Goal: Task Accomplishment & Management: Complete application form

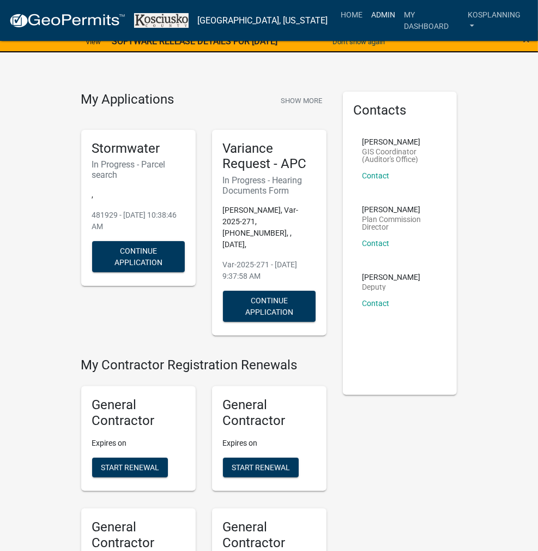
click at [384, 19] on link "Admin" at bounding box center [383, 14] width 33 height 21
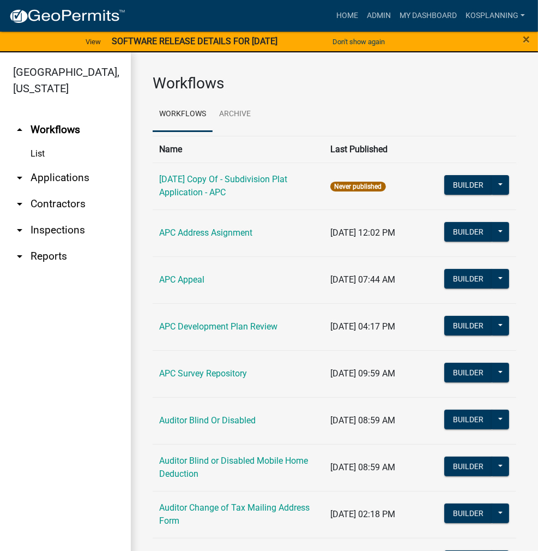
click at [59, 175] on link "arrow_drop_down Applications" at bounding box center [65, 178] width 131 height 26
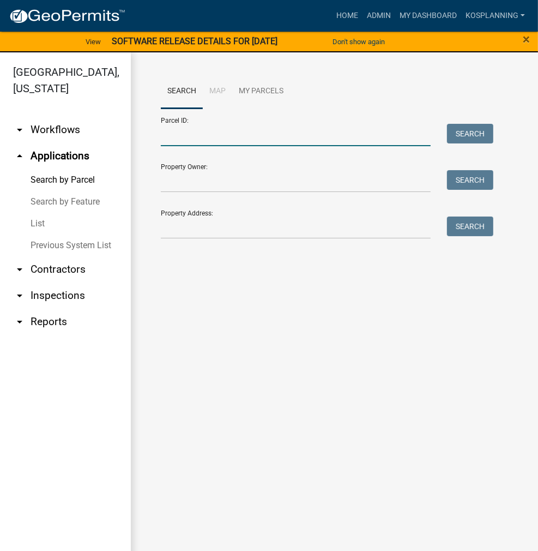
click at [165, 126] on input "Parcel ID:" at bounding box center [296, 135] width 270 height 22
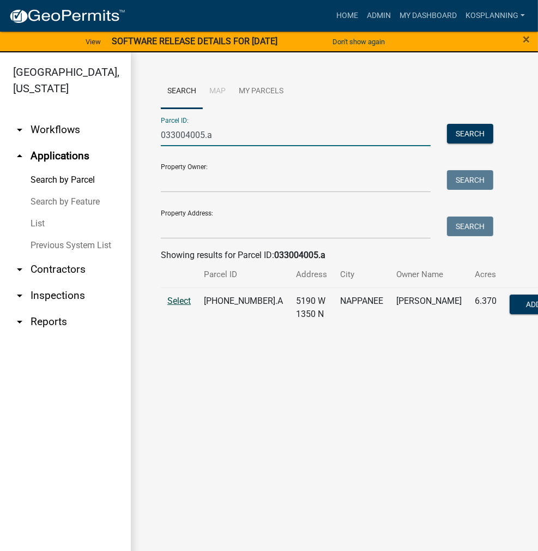
type input "033004005.a"
click at [179, 306] on span "Select" at bounding box center [178, 301] width 23 height 10
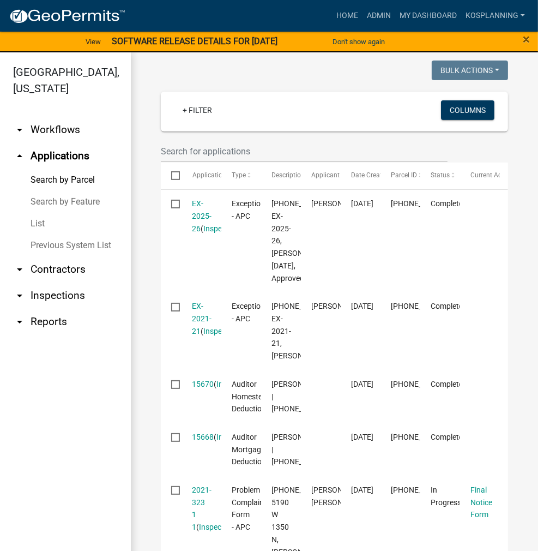
scroll to position [327, 0]
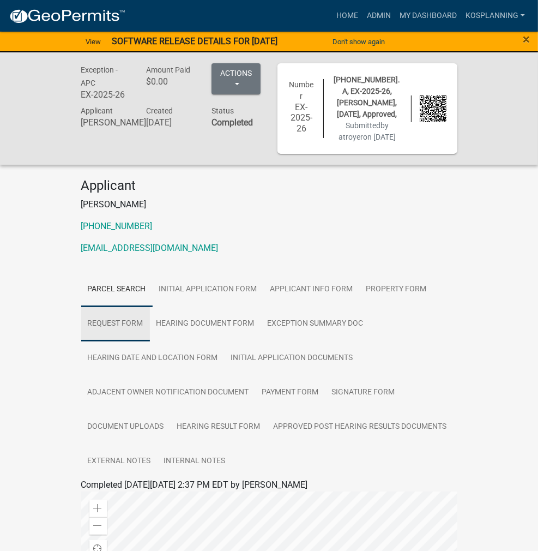
click at [150, 306] on link "Request Form" at bounding box center [115, 323] width 69 height 35
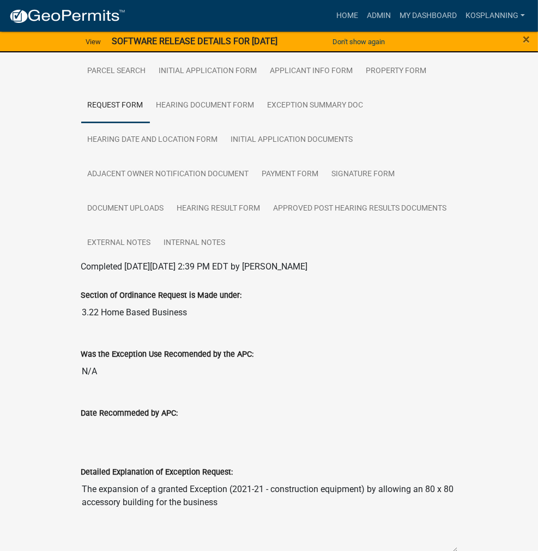
scroll to position [273, 0]
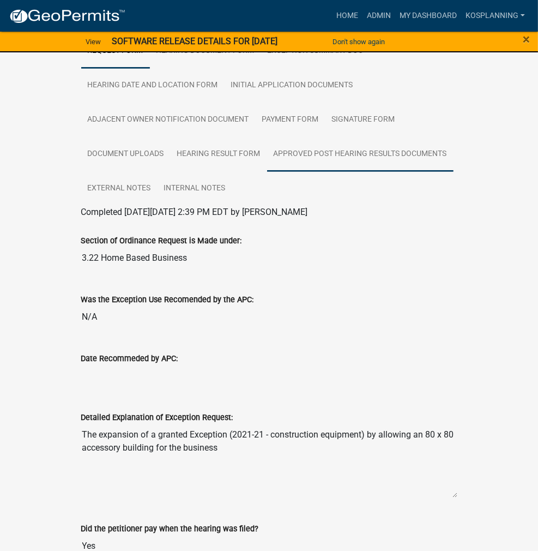
click at [267, 137] on link "Approved Post Hearing Results Documents" at bounding box center [360, 154] width 186 height 35
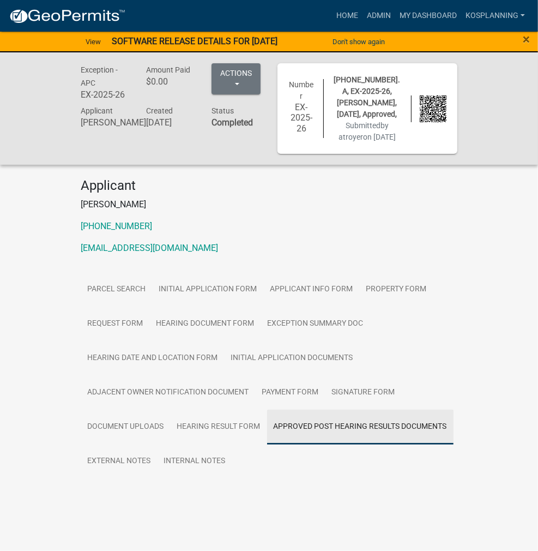
scroll to position [0, 0]
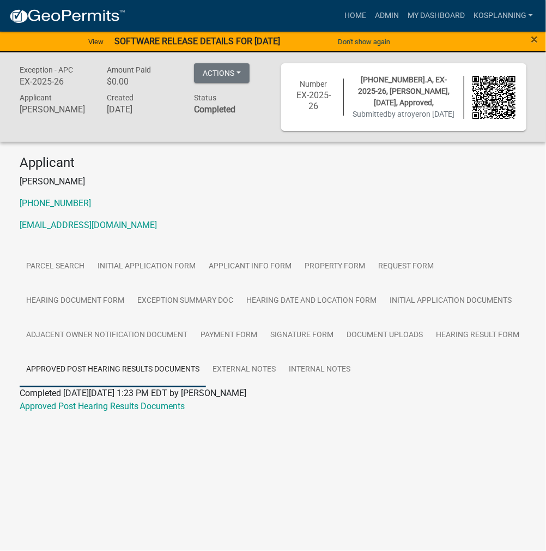
click at [113, 413] on div "Approved Post Hearing Results Documents" at bounding box center [272, 406] width 523 height 13
click at [120, 411] on link "Approved Post Hearing Results Documents" at bounding box center [102, 406] width 165 height 10
click at [358, 15] on link "Home" at bounding box center [355, 15] width 31 height 21
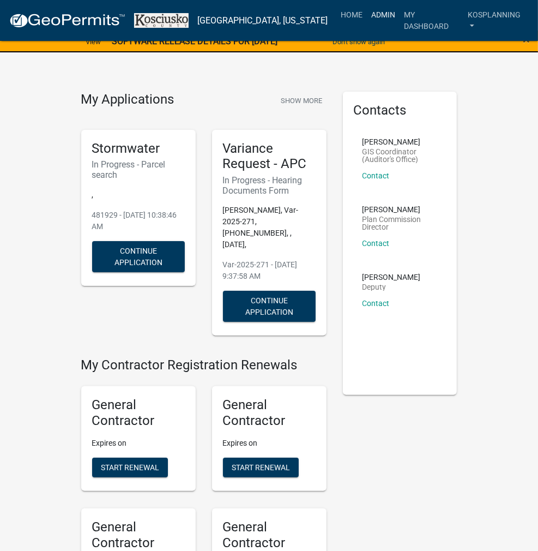
drag, startPoint x: 379, startPoint y: 16, endPoint x: 365, endPoint y: 23, distance: 15.4
click at [379, 16] on link "Admin" at bounding box center [383, 14] width 33 height 21
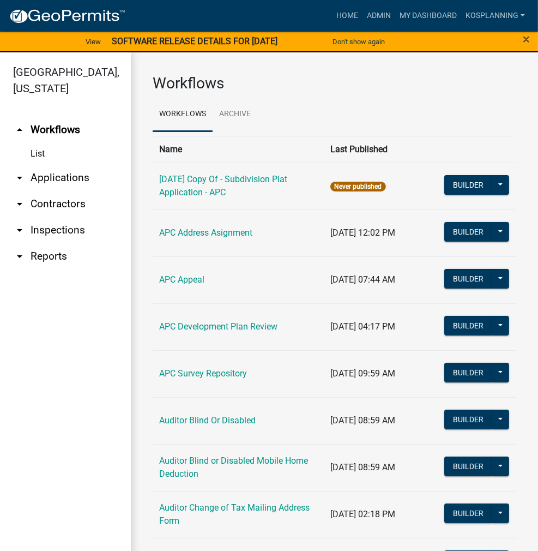
click at [75, 180] on link "arrow_drop_down Applications" at bounding box center [65, 178] width 131 height 26
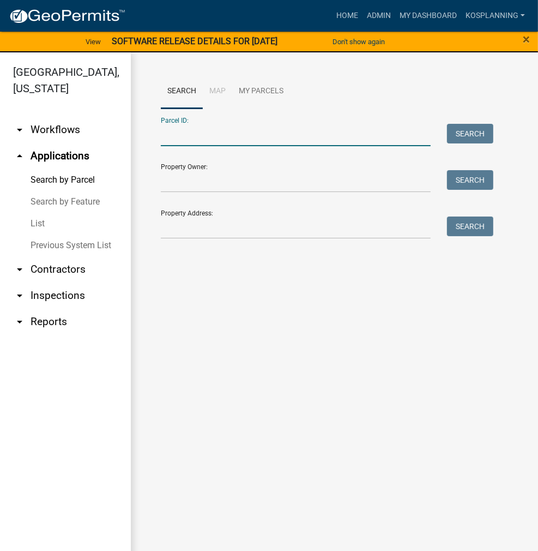
click at [170, 134] on input "Parcel ID:" at bounding box center [296, 135] width 270 height 22
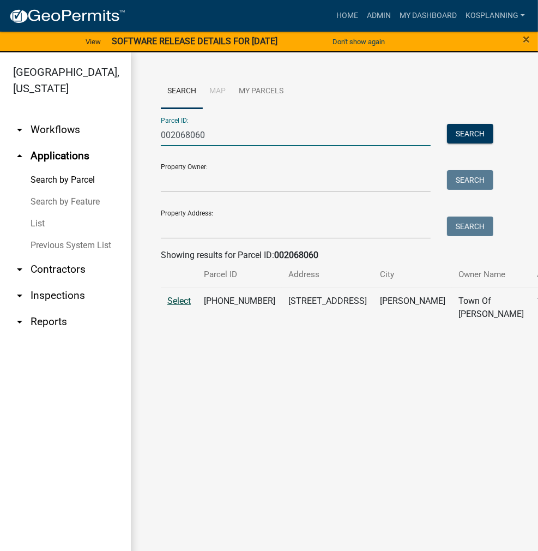
type input "002068060"
click at [177, 306] on span "Select" at bounding box center [178, 301] width 23 height 10
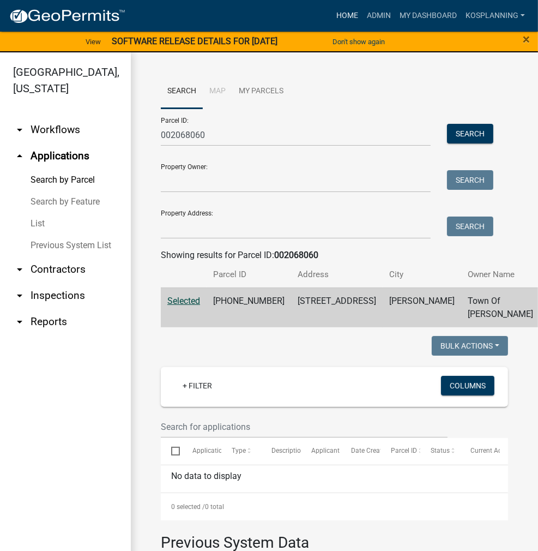
click at [349, 16] on link "Home" at bounding box center [347, 15] width 31 height 21
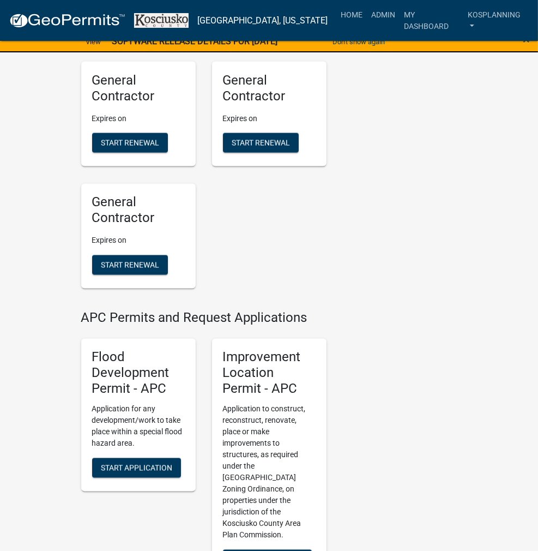
scroll to position [1254, 0]
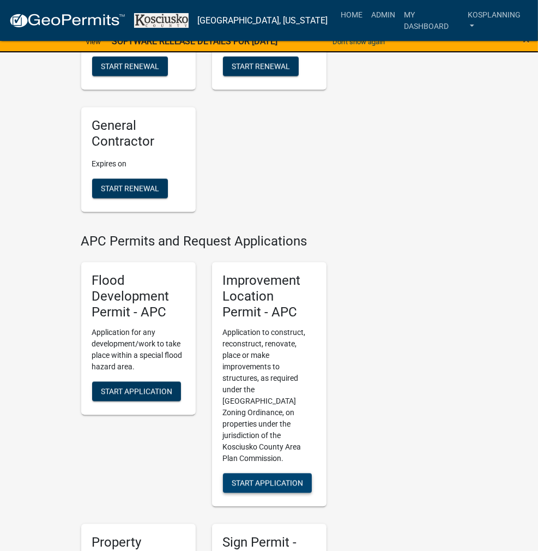
click at [263, 478] on span "Start Application" at bounding box center [267, 482] width 71 height 9
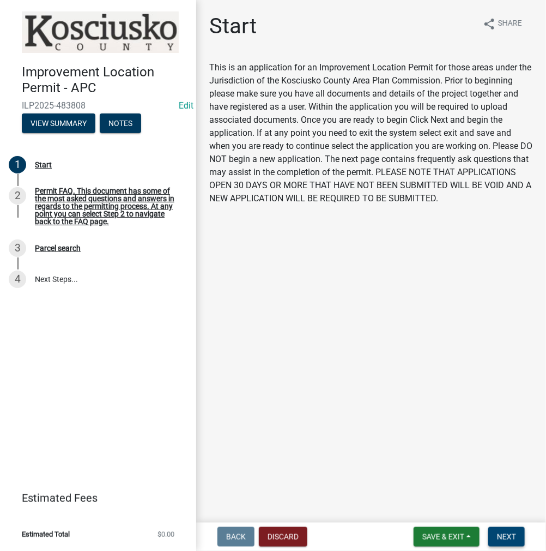
click at [508, 534] on span "Next" at bounding box center [506, 536] width 19 height 9
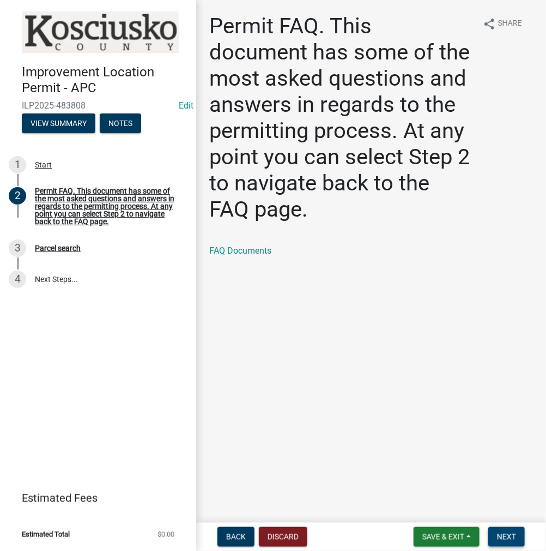
click at [502, 533] on span "Next" at bounding box center [506, 536] width 19 height 9
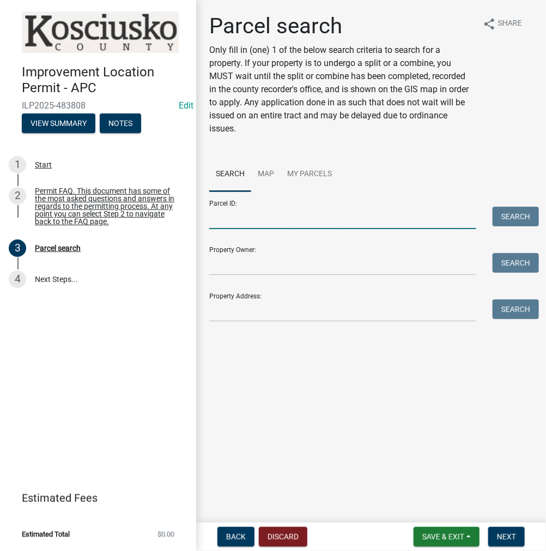
click at [262, 212] on input "Parcel ID:" at bounding box center [342, 218] width 267 height 22
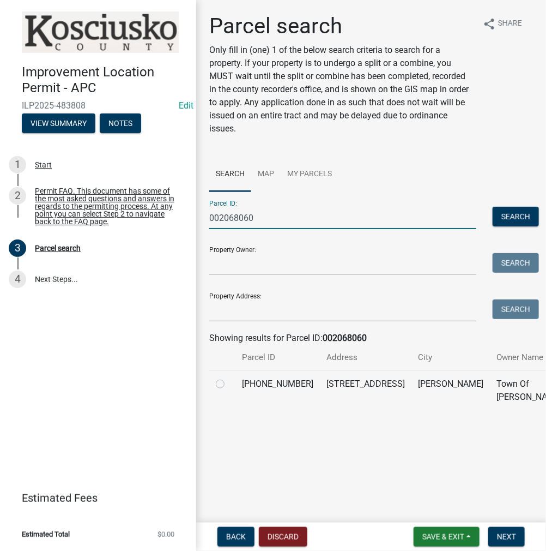
type input "002068060"
click at [229, 377] on label at bounding box center [229, 377] width 0 height 0
click at [229, 384] on input "radio" at bounding box center [232, 380] width 7 height 7
radio input "true"
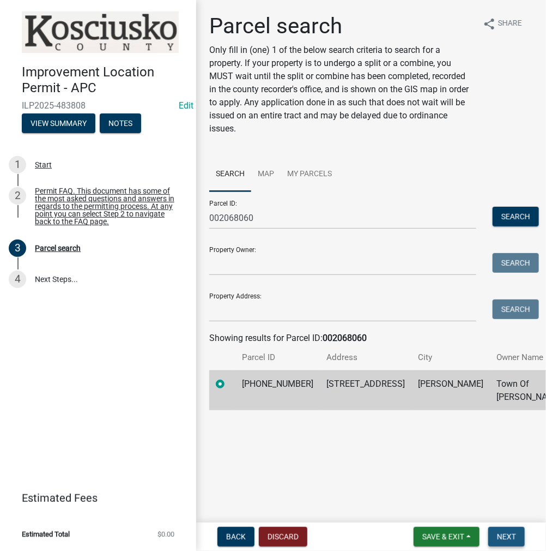
drag, startPoint x: 508, startPoint y: 537, endPoint x: 505, endPoint y: 531, distance: 6.4
click at [510, 536] on span "Next" at bounding box center [506, 536] width 19 height 9
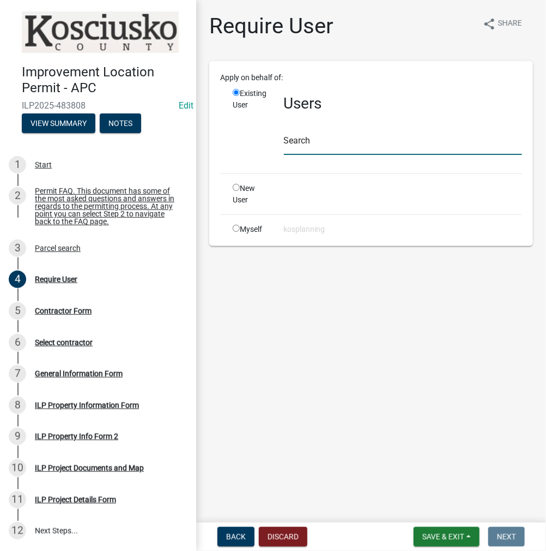
click at [301, 136] on input "text" at bounding box center [403, 143] width 238 height 22
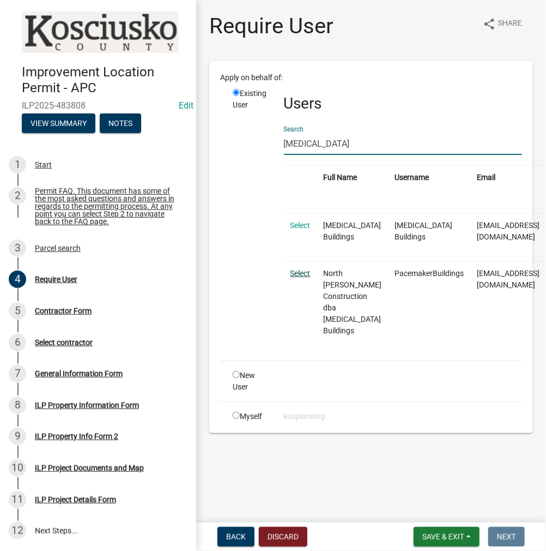
type input "[MEDICAL_DATA]"
click at [296, 269] on link "Select" at bounding box center [301, 273] width 20 height 9
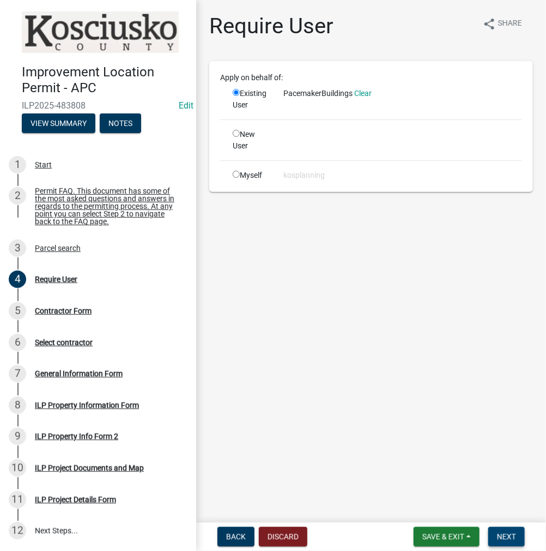
click at [509, 532] on span "Next" at bounding box center [506, 536] width 19 height 9
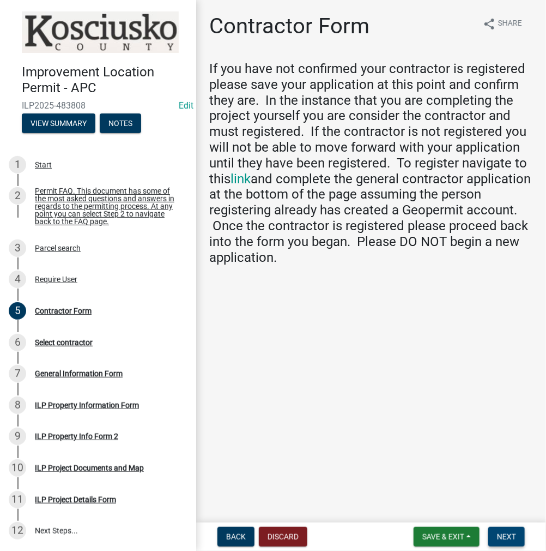
click at [507, 538] on span "Next" at bounding box center [506, 536] width 19 height 9
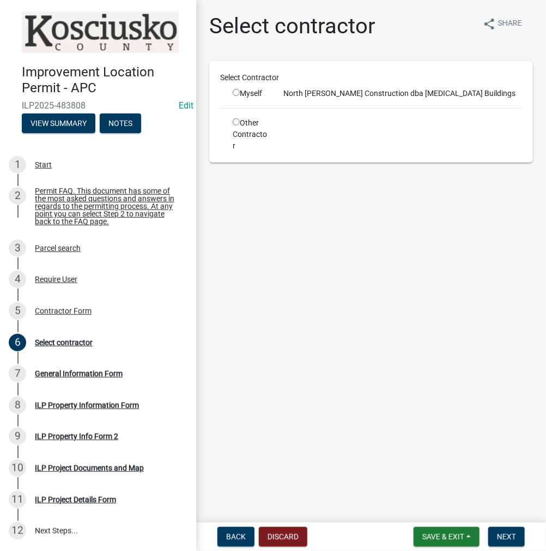
click at [236, 95] on input "radio" at bounding box center [236, 92] width 7 height 7
radio input "true"
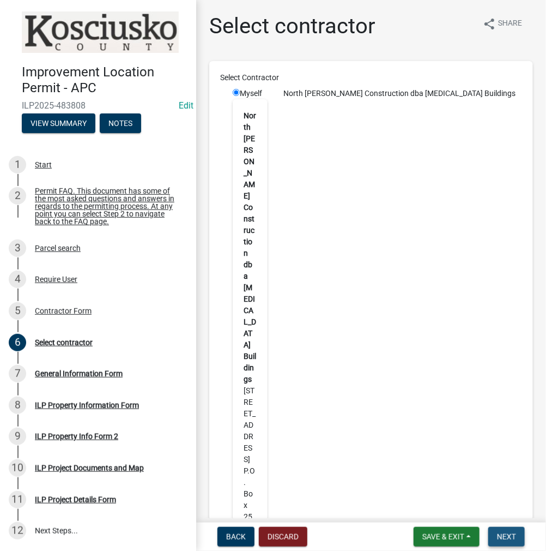
click at [508, 537] on span "Next" at bounding box center [506, 536] width 19 height 9
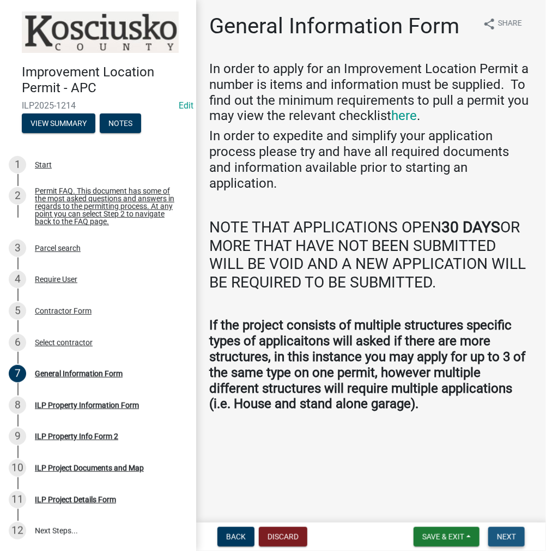
click at [502, 537] on span "Next" at bounding box center [506, 536] width 19 height 9
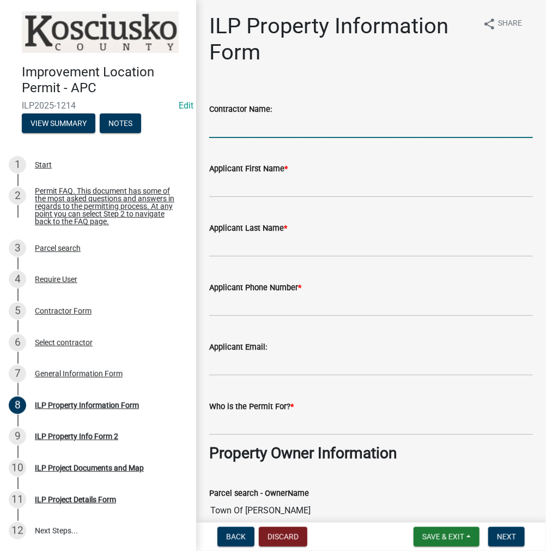
click at [250, 124] on input "Contractor Name:" at bounding box center [371, 127] width 324 height 22
type input "p"
type input "[MEDICAL_DATA] BUILDERS"
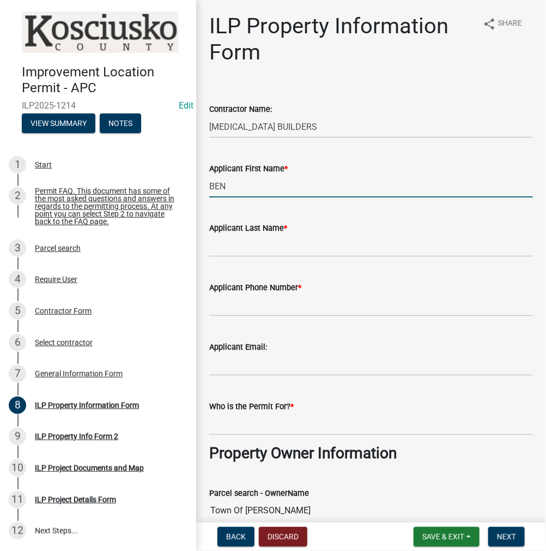
type input "BEN"
type input "STAGE"
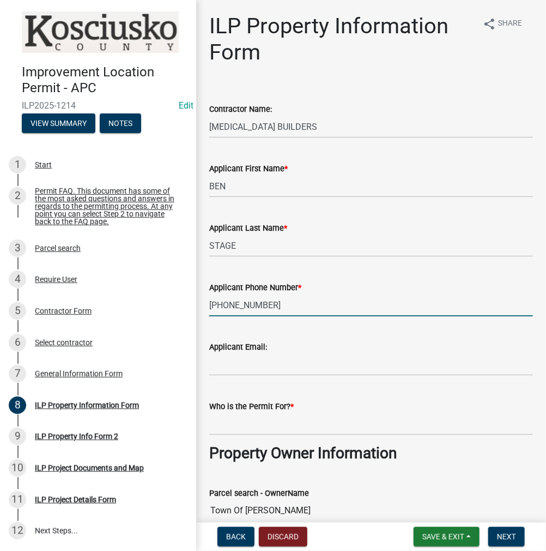
type input "[PHONE_NUMBER]"
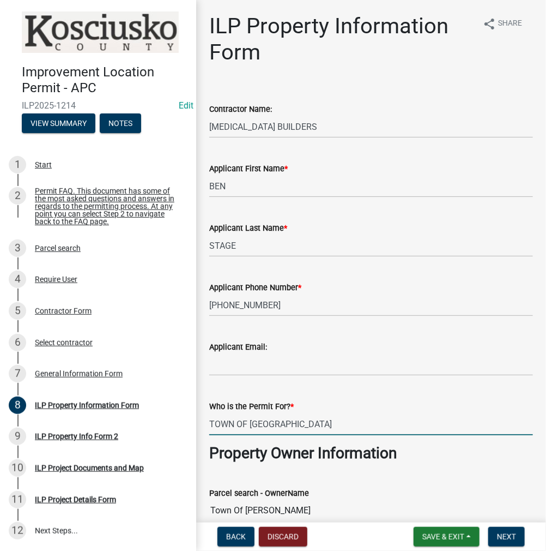
type input "TOWN OF [GEOGRAPHIC_DATA]"
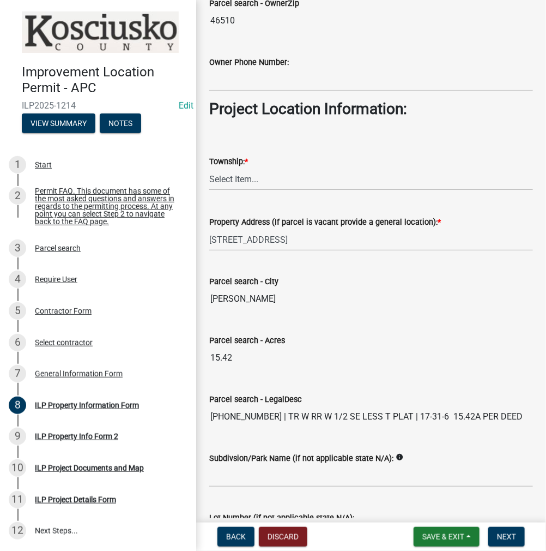
scroll to position [766, 0]
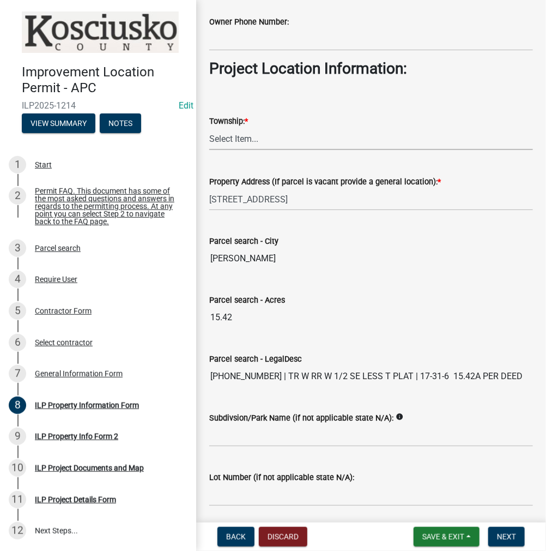
click at [242, 134] on select "Select Item... [PERSON_NAME] - Elkhart Co Clay Etna [GEOGRAPHIC_DATA][PERSON_NA…" at bounding box center [371, 139] width 324 height 22
click at [209, 128] on select "Select Item... [PERSON_NAME] - Elkhart Co Clay Etna [GEOGRAPHIC_DATA][PERSON_NA…" at bounding box center [371, 139] width 324 height 22
select select "1ba6d0a1-8334-4cec-a782-4148eced6037"
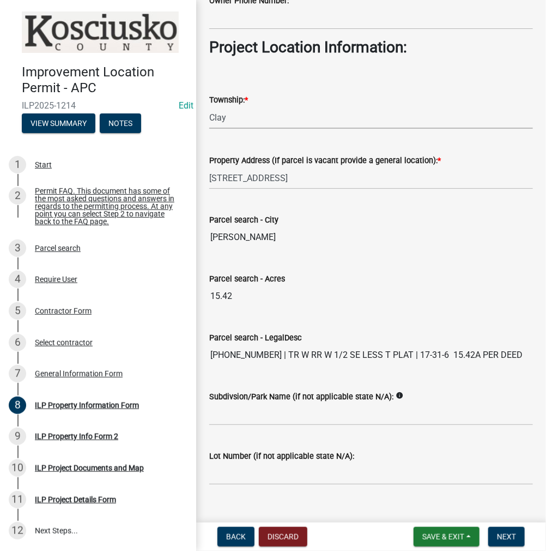
scroll to position [803, 0]
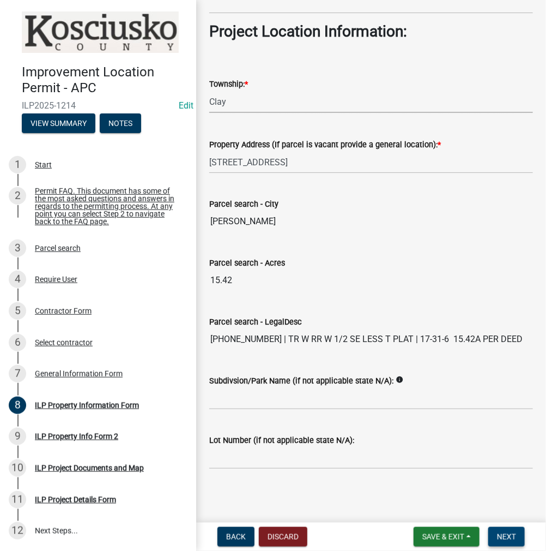
click at [514, 541] on button "Next" at bounding box center [507, 537] width 37 height 20
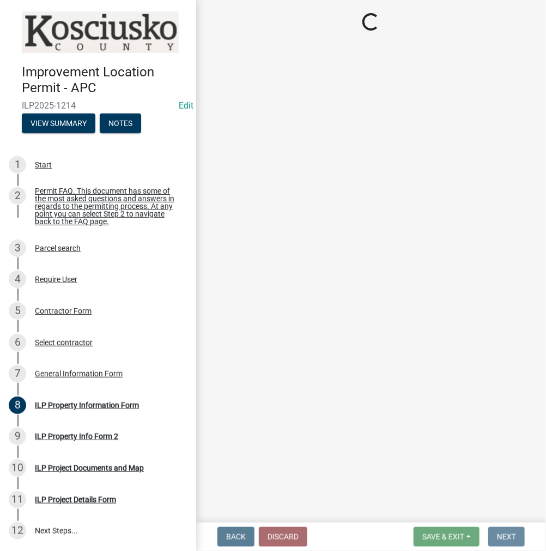
scroll to position [0, 0]
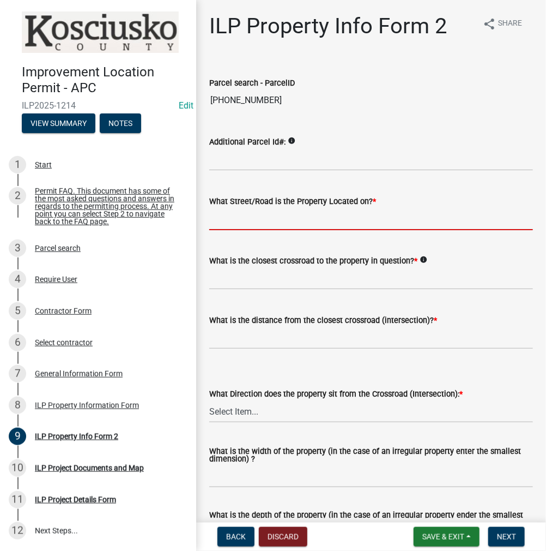
click at [233, 216] on input "What Street/Road is the Property Located on? *" at bounding box center [371, 219] width 324 height 22
type input "WALNUT ST"
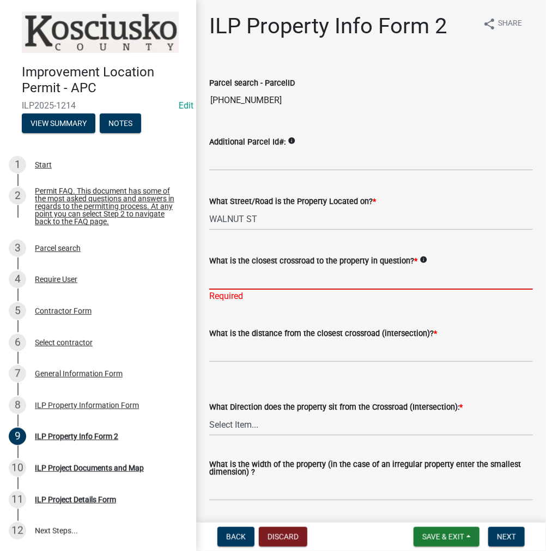
click at [246, 276] on input "What is the closest crossroad to the property in question? *" at bounding box center [371, 278] width 324 height 22
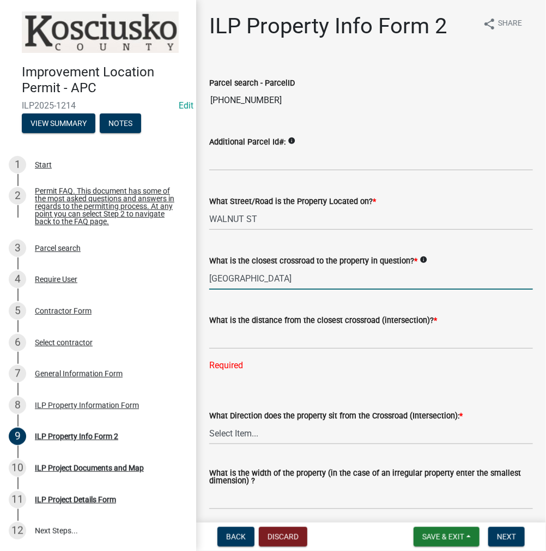
drag, startPoint x: 264, startPoint y: 276, endPoint x: 192, endPoint y: 280, distance: 72.0
click at [192, 280] on div "Improvement Location Permit - APC ILP2025-1214 Edit View Summary Notes 1 Start …" at bounding box center [273, 275] width 546 height 551
type input "MAIN ST"
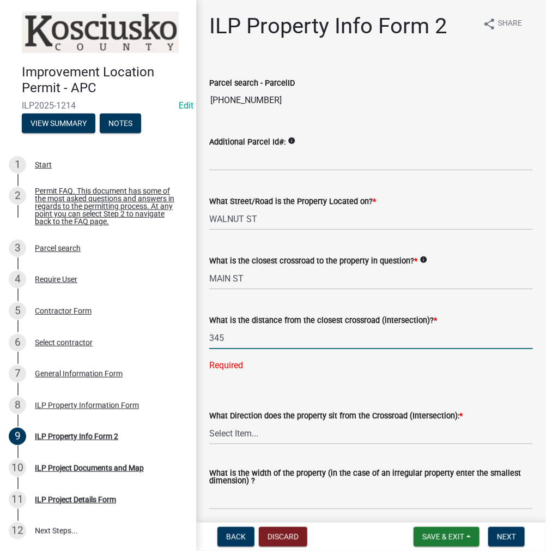
type input "345"
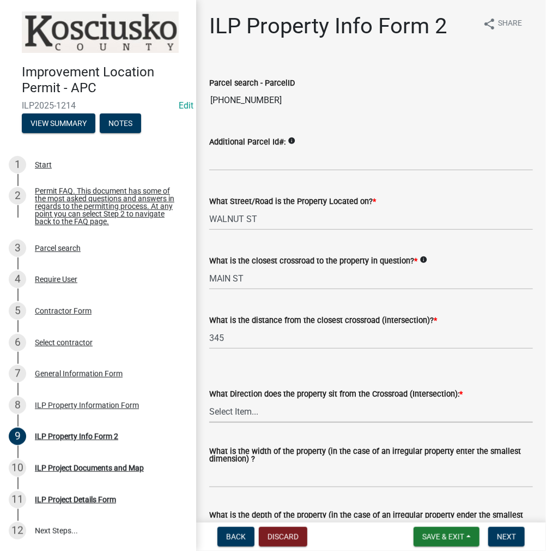
click at [225, 407] on select "Select Item... N NE NW S SE SW E W" at bounding box center [371, 411] width 324 height 22
click at [209, 400] on select "Select Item... N NE NW S SE SW E W" at bounding box center [371, 411] width 324 height 22
select select "7b11be74-d7bb-4878-8b50-4ecdc0000cbf"
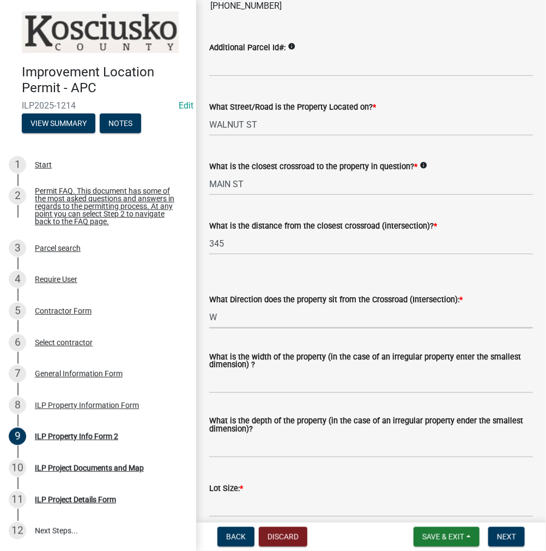
scroll to position [218, 0]
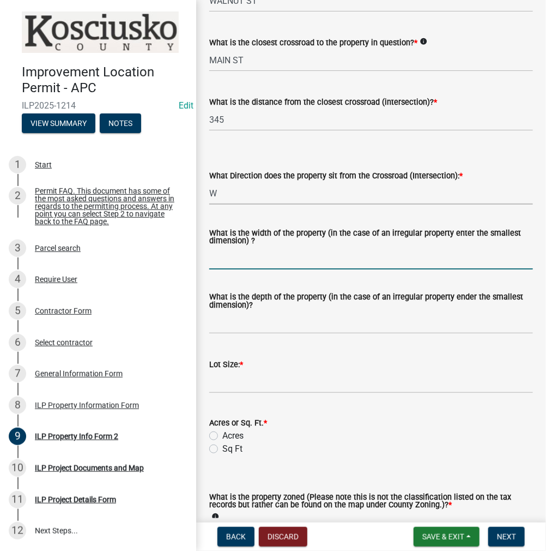
click at [246, 262] on input "What is the width of the property (in the case of an irregular property enter t…" at bounding box center [371, 258] width 324 height 22
type input "VARIES"
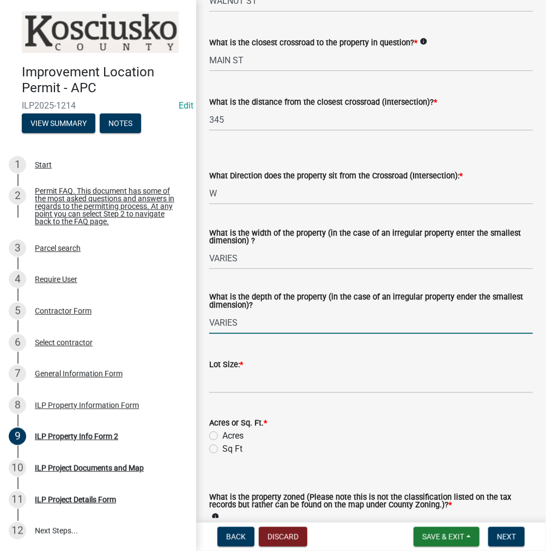
type input "VARIES"
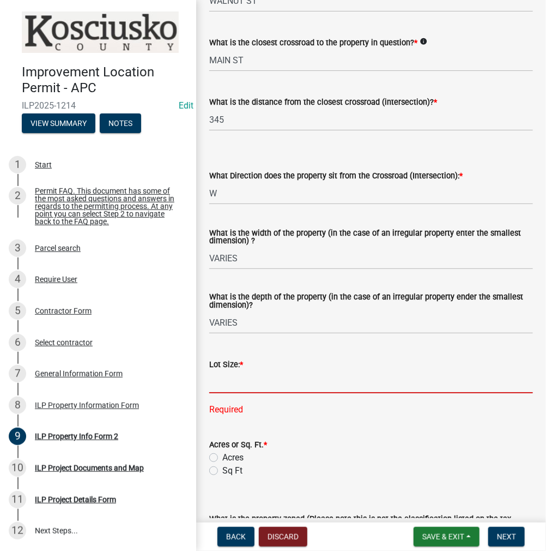
click at [235, 383] on input "text" at bounding box center [371, 382] width 324 height 22
type input "15.42"
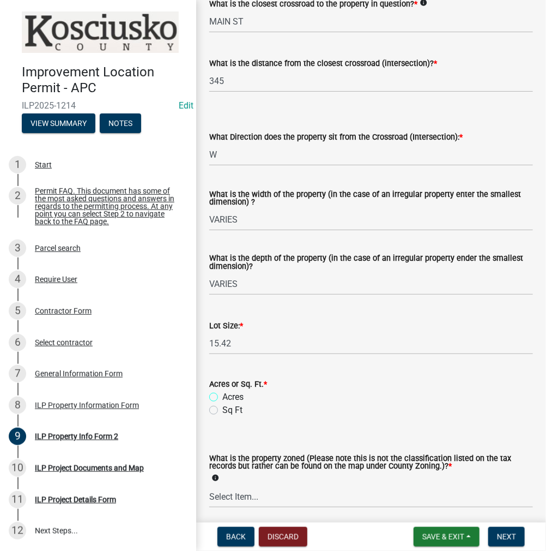
scroll to position [273, 0]
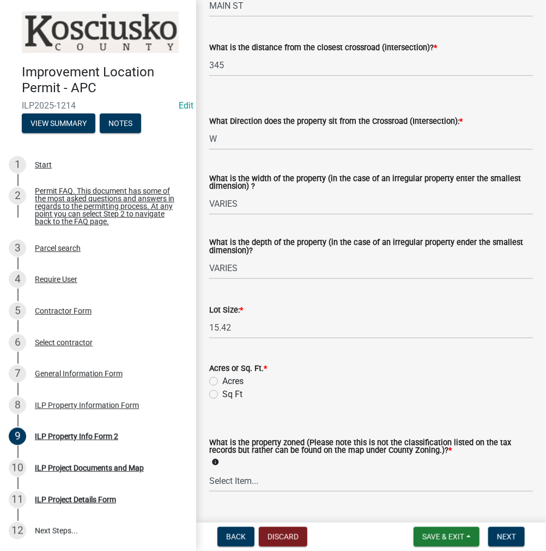
click at [222, 379] on label "Acres" at bounding box center [232, 381] width 21 height 13
click at [222, 379] on input "Acres" at bounding box center [225, 378] width 7 height 7
radio input "true"
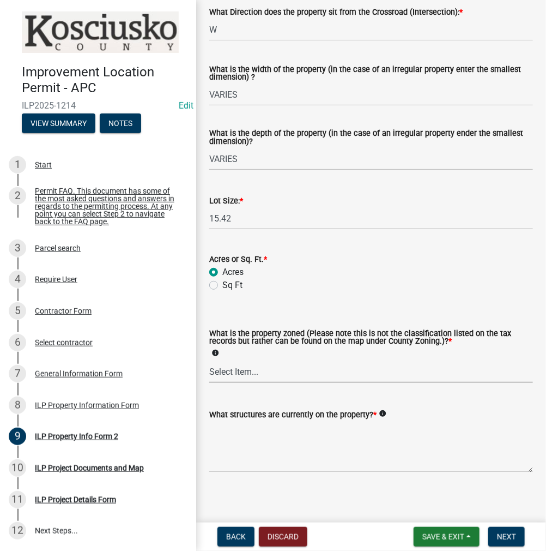
drag, startPoint x: 233, startPoint y: 371, endPoint x: 238, endPoint y: 378, distance: 8.8
click at [233, 371] on select "Select Item... Agricultural Agricultural 2 Commercial Environmental Industrial …" at bounding box center [371, 371] width 324 height 22
click at [209, 361] on select "Select Item... Agricultural Agricultural 2 Commercial Environmental Industrial …" at bounding box center [371, 371] width 324 height 22
select select "3f6e17b4-c3ef-425f-bd65-fa435b065d65"
click at [240, 426] on textarea "What structures are currently on the property? *" at bounding box center [371, 446] width 324 height 51
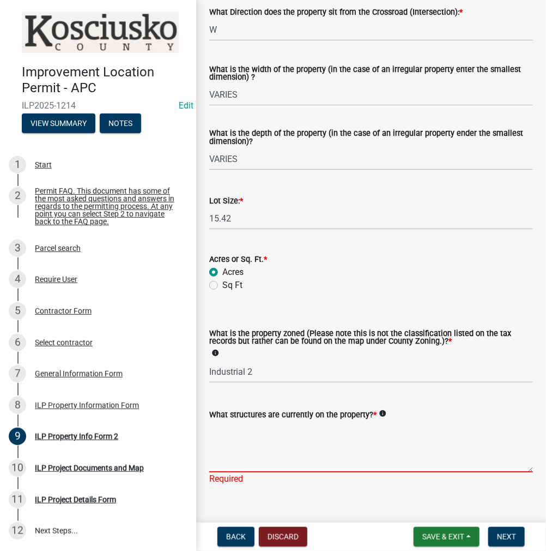
click at [236, 438] on textarea "What structures are currently on the property? *" at bounding box center [371, 446] width 324 height 51
click at [256, 435] on textarea "What structures are currently on the property? *" at bounding box center [371, 446] width 324 height 51
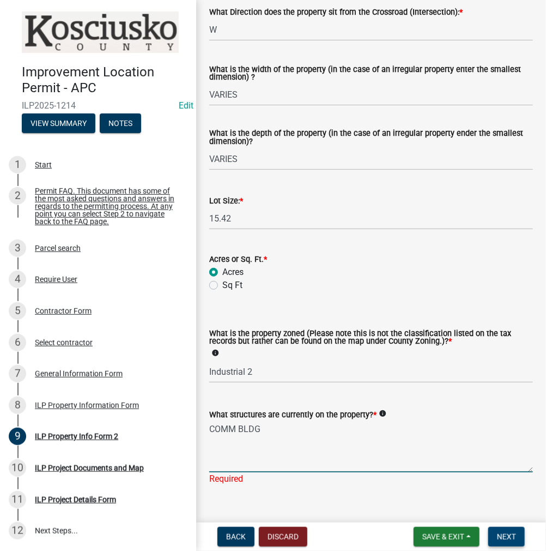
type textarea "COMM BLDG"
click at [518, 535] on button "Next" at bounding box center [507, 537] width 37 height 20
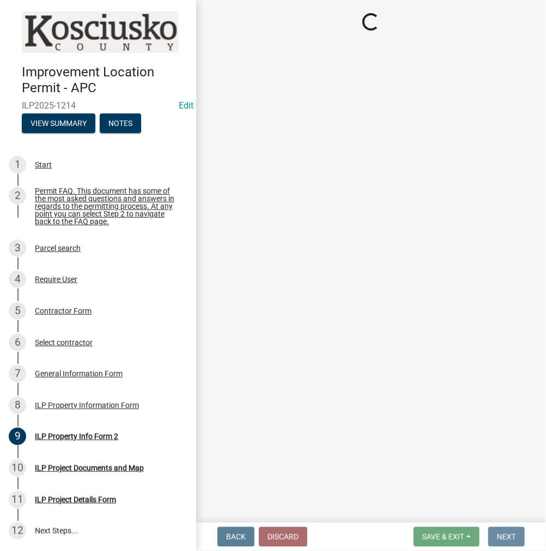
scroll to position [0, 0]
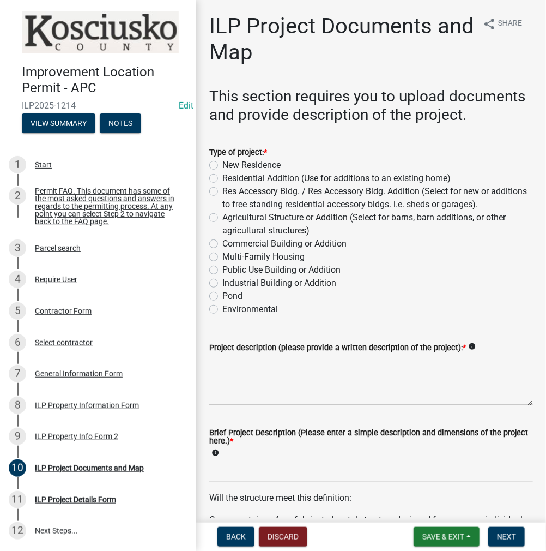
click at [222, 290] on label "Industrial Building or Addition" at bounding box center [279, 282] width 114 height 13
click at [222, 284] on input "Industrial Building or Addition" at bounding box center [225, 279] width 7 height 7
radio input "true"
click at [260, 397] on textarea "Project description (please provide a written description of the project): *" at bounding box center [371, 379] width 324 height 51
type textarea "5"
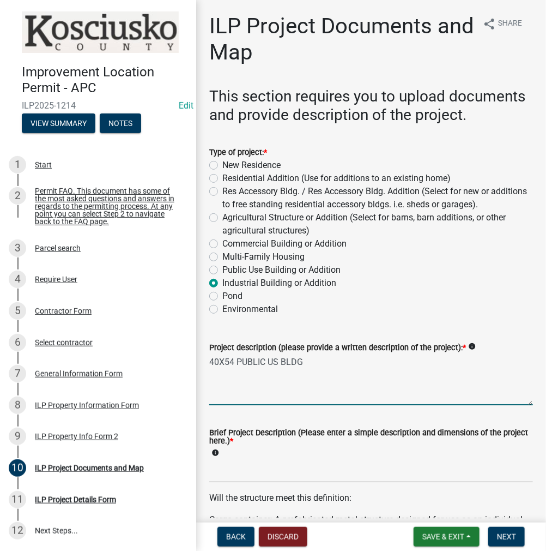
click at [278, 382] on textarea "40X54 PUBLIC US BLDG" at bounding box center [371, 379] width 324 height 51
type textarea "40X54 PUBLIC USE BLDG"
click at [229, 483] on input "Brief Project Description (Please enter a simple description and dimensions of …" at bounding box center [371, 471] width 324 height 22
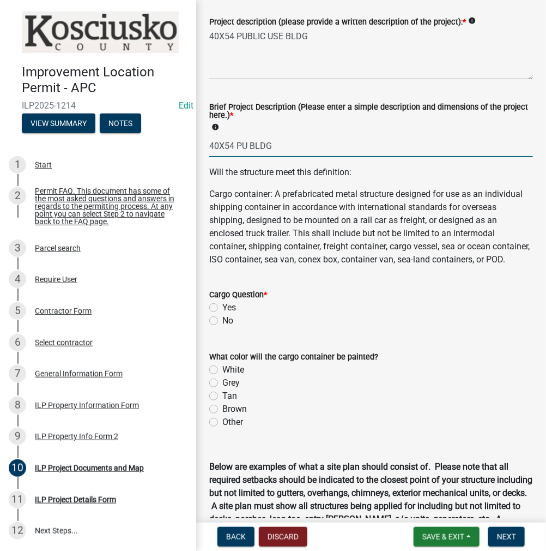
scroll to position [327, 0]
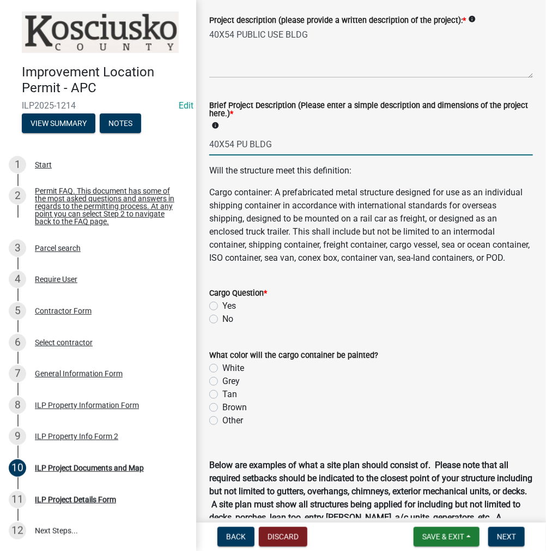
type input "40X54 PU BLDG"
click at [222, 326] on label "No" at bounding box center [227, 318] width 11 height 13
click at [222, 320] on input "No" at bounding box center [225, 315] width 7 height 7
radio input "true"
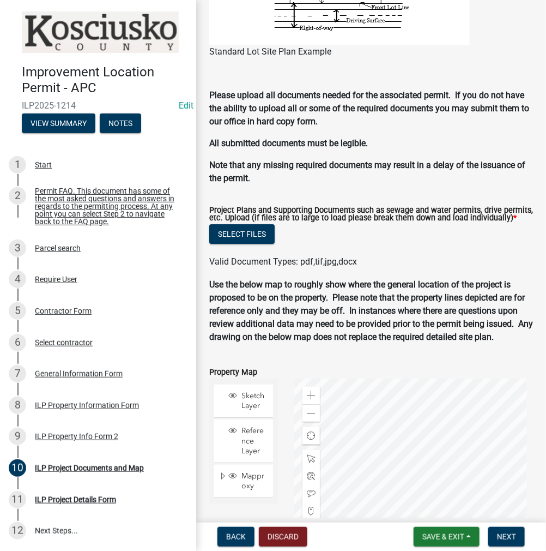
scroll to position [1071, 0]
click at [231, 244] on button "Select files" at bounding box center [241, 234] width 65 height 20
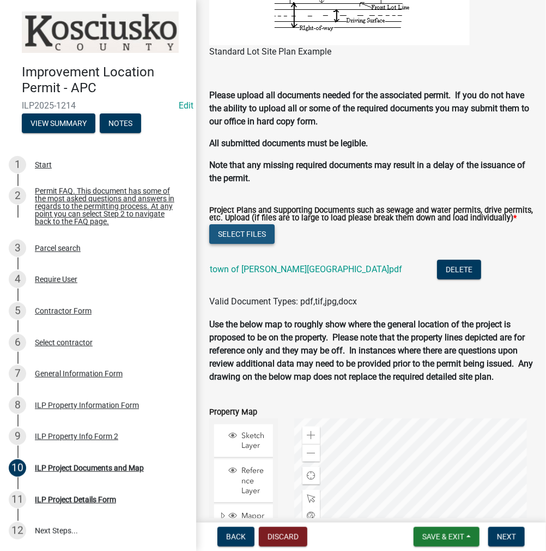
click at [261, 244] on button "Select files" at bounding box center [241, 234] width 65 height 20
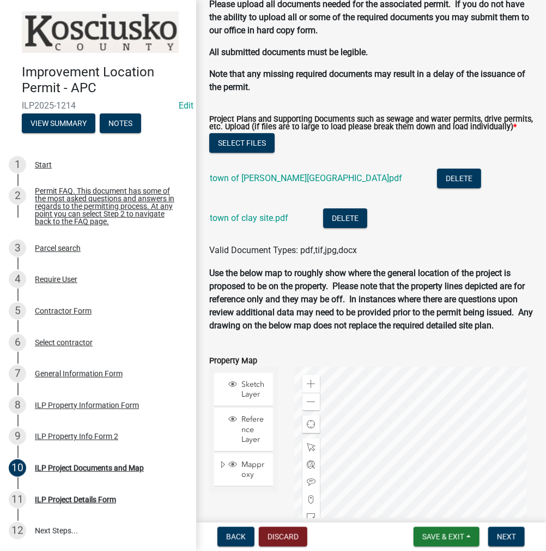
scroll to position [1180, 0]
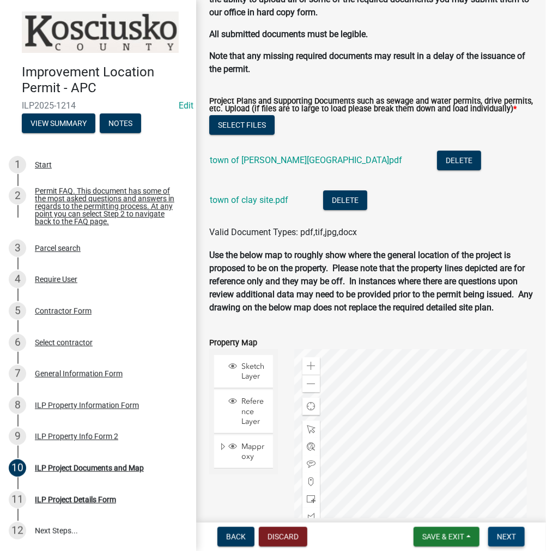
click at [504, 538] on span "Next" at bounding box center [506, 536] width 19 height 9
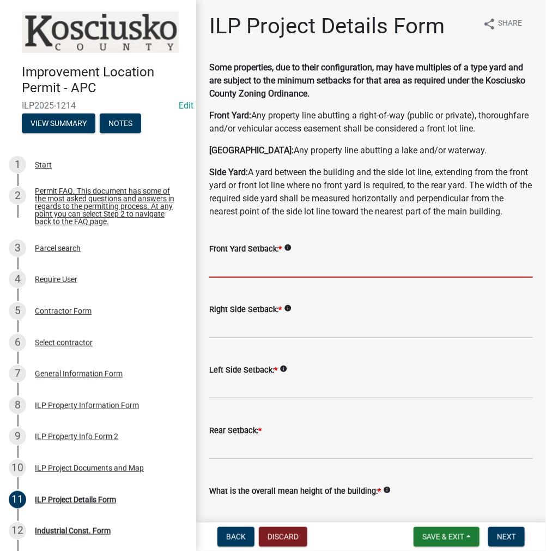
click at [225, 278] on input "text" at bounding box center [371, 266] width 324 height 22
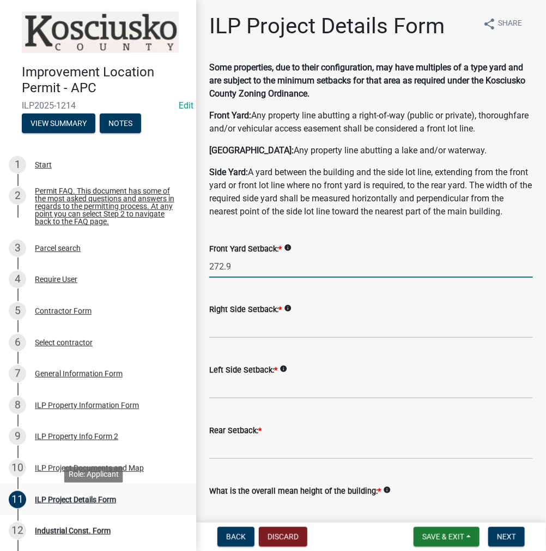
type input "272.9"
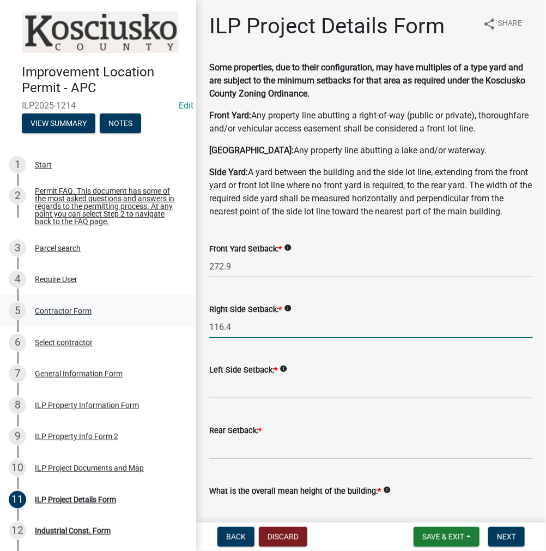
type input "116.4"
type input "491.5"
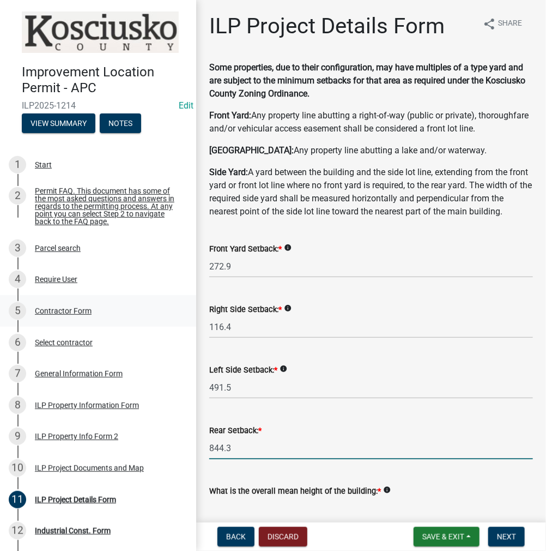
type input "844.3"
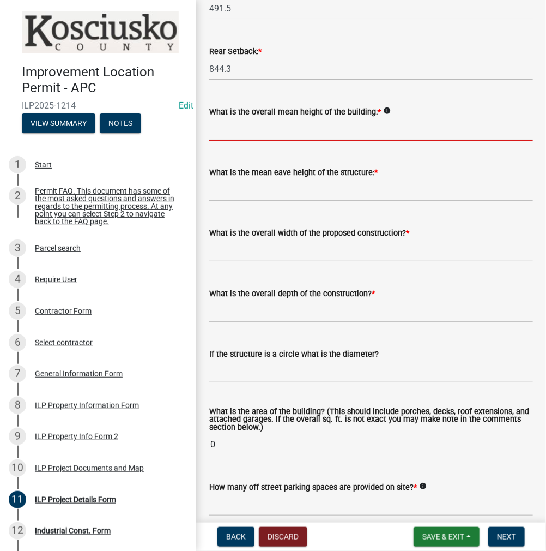
scroll to position [384, 0]
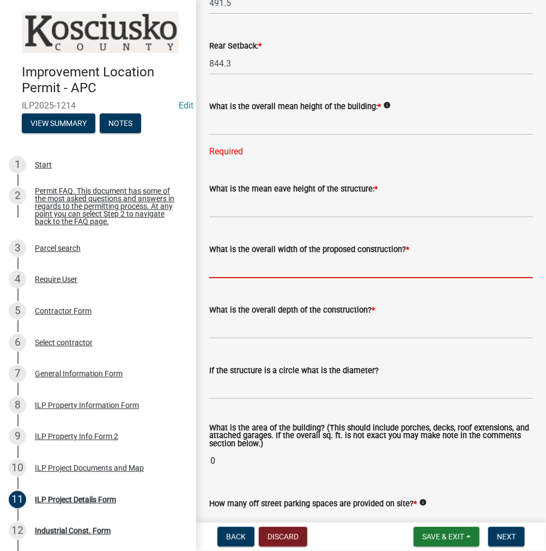
click at [277, 267] on div "What is the overall width of the proposed construction? *" at bounding box center [371, 252] width 324 height 51
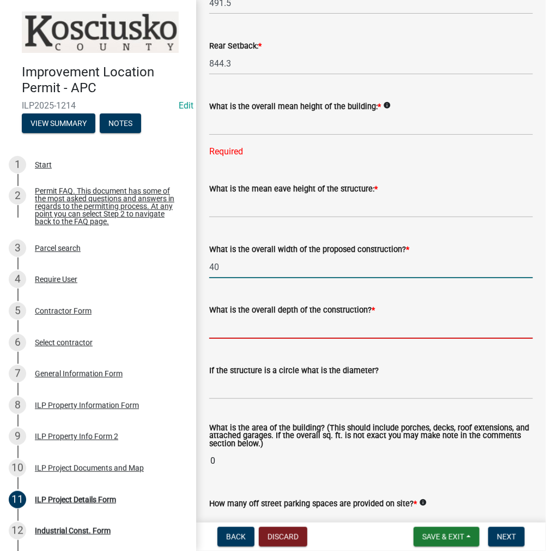
type input "40.00"
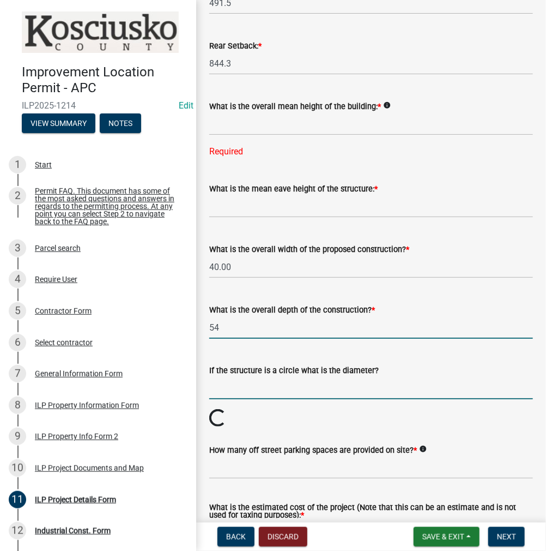
type input "54.00"
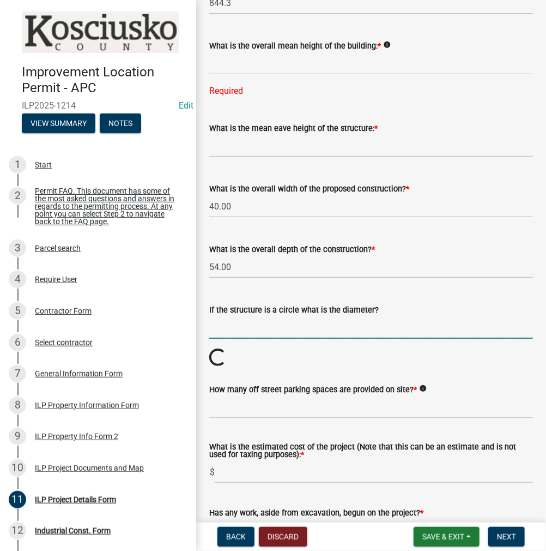
scroll to position [548, 0]
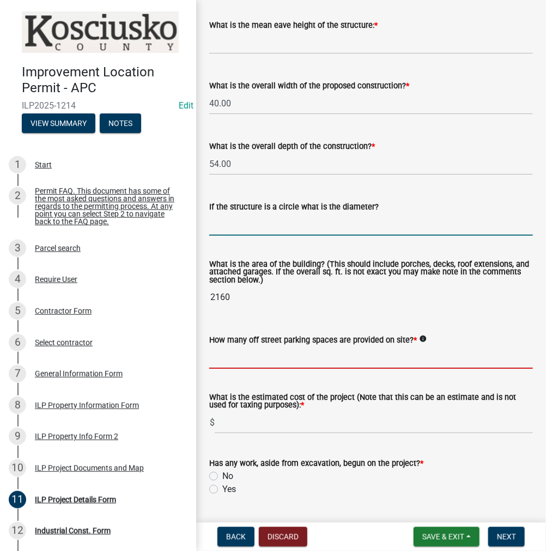
click at [255, 369] on input "text" at bounding box center [371, 357] width 324 height 22
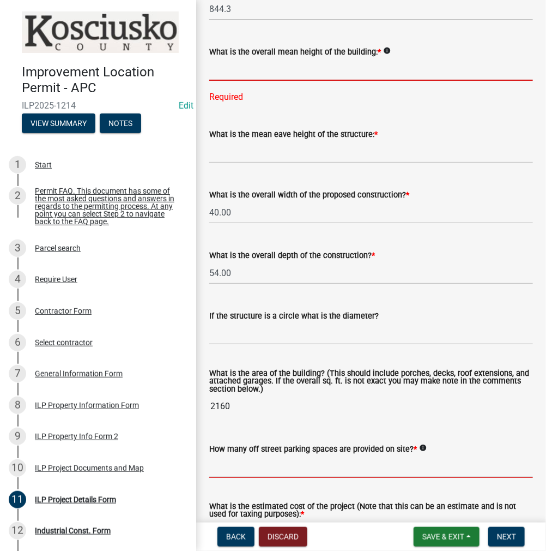
click at [302, 81] on input "text" at bounding box center [371, 69] width 324 height 22
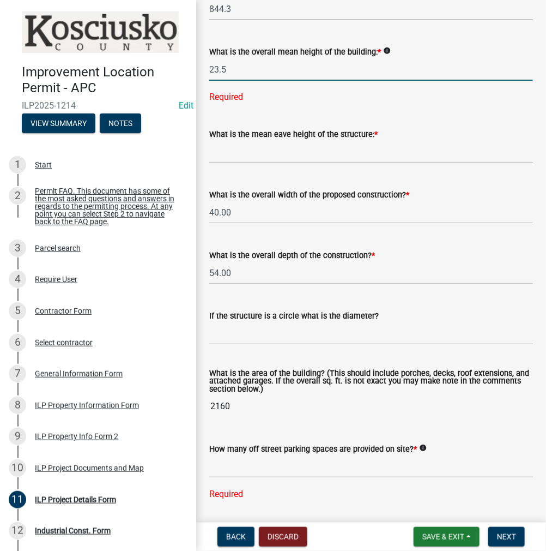
type input "23.5"
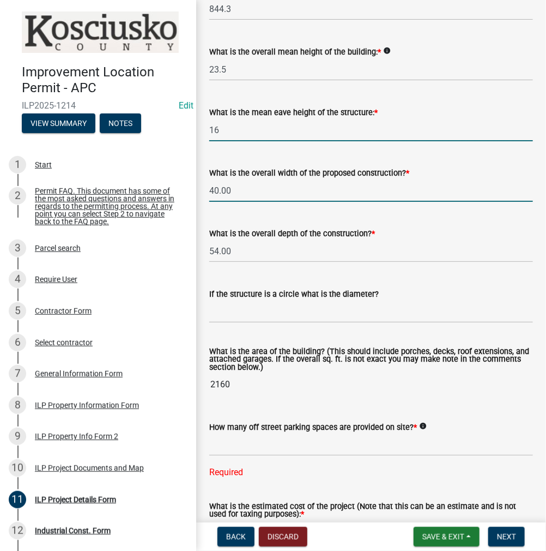
type input "16.0"
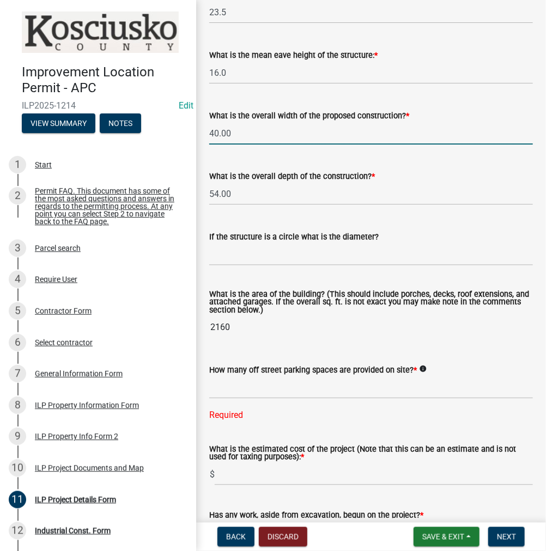
scroll to position [602, 0]
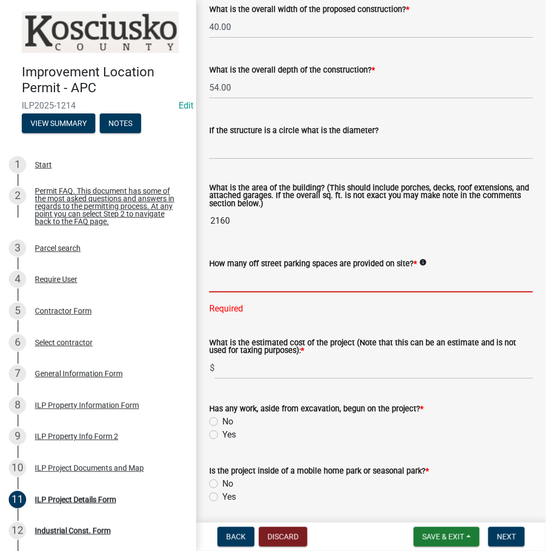
click at [257, 292] on input "text" at bounding box center [371, 281] width 324 height 22
type input "22"
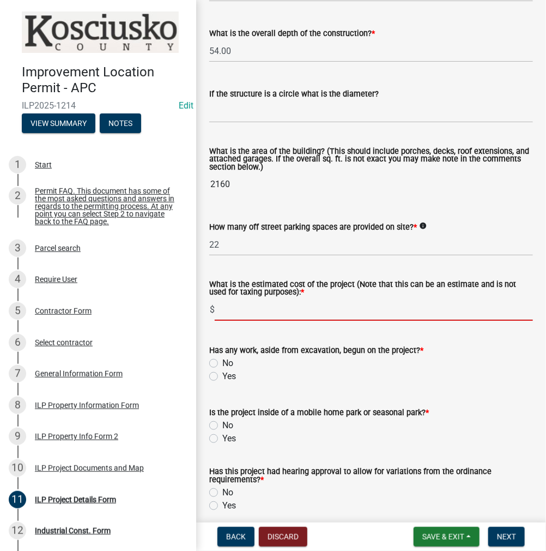
scroll to position [712, 0]
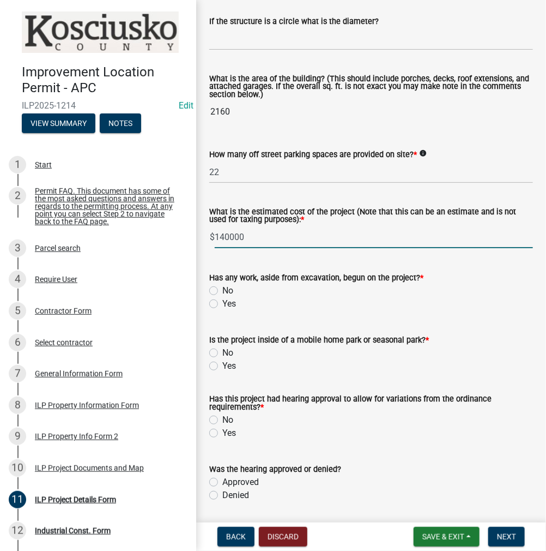
type input "140000"
click at [222, 297] on label "No" at bounding box center [227, 290] width 11 height 13
click at [222, 291] on input "No" at bounding box center [225, 287] width 7 height 7
radio input "true"
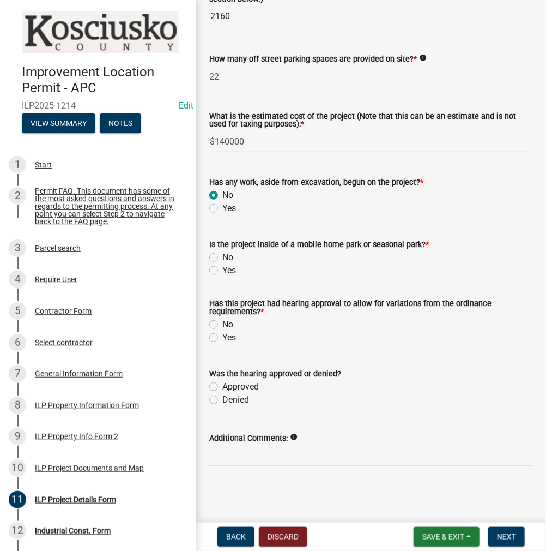
click at [222, 264] on label "No" at bounding box center [227, 257] width 11 height 13
click at [222, 258] on input "No" at bounding box center [225, 254] width 7 height 7
radio input "true"
click at [222, 331] on label "No" at bounding box center [227, 324] width 11 height 13
click at [222, 325] on input "No" at bounding box center [225, 321] width 7 height 7
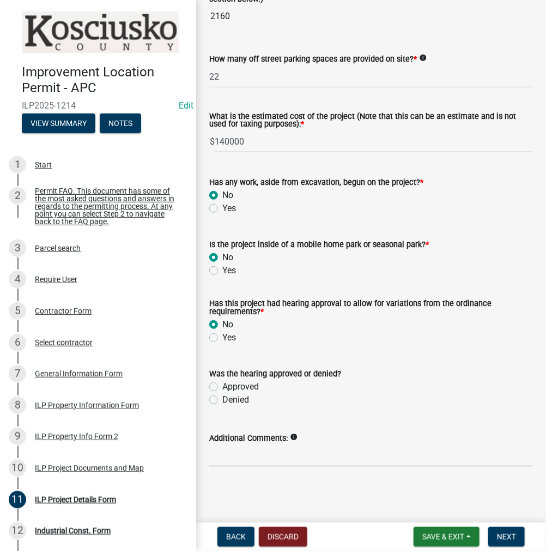
radio input "true"
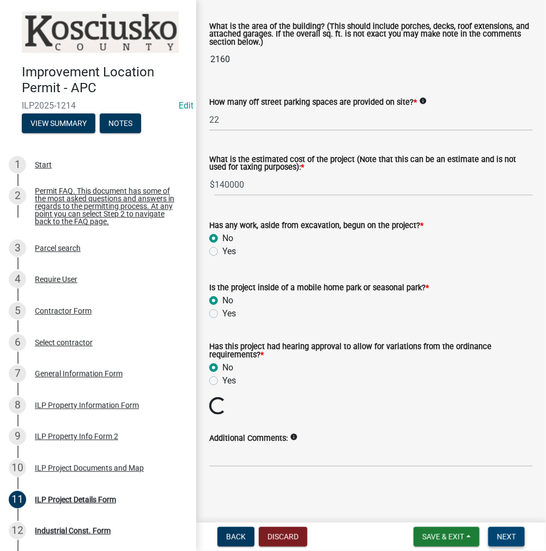
scroll to position [771, 0]
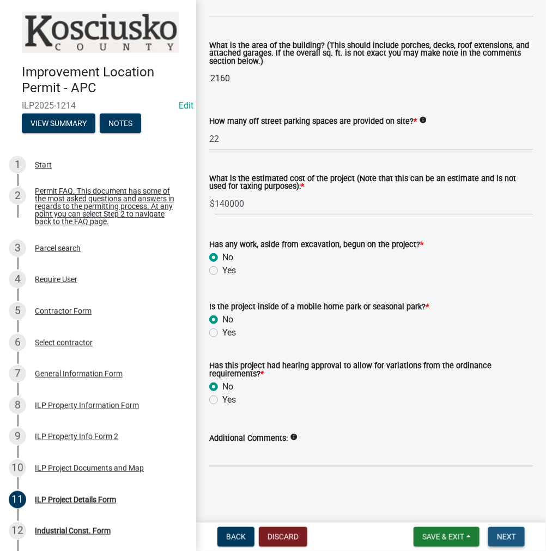
click at [505, 532] on span "Next" at bounding box center [506, 536] width 19 height 9
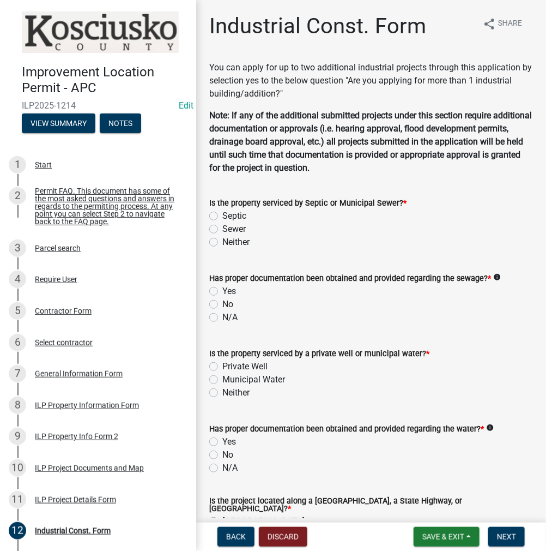
click at [222, 227] on label "Sewer" at bounding box center [233, 228] width 23 height 13
click at [222, 227] on input "Sewer" at bounding box center [225, 225] width 7 height 7
radio input "true"
click at [222, 317] on label "N/A" at bounding box center [229, 317] width 15 height 13
click at [222, 317] on input "N/A" at bounding box center [225, 314] width 7 height 7
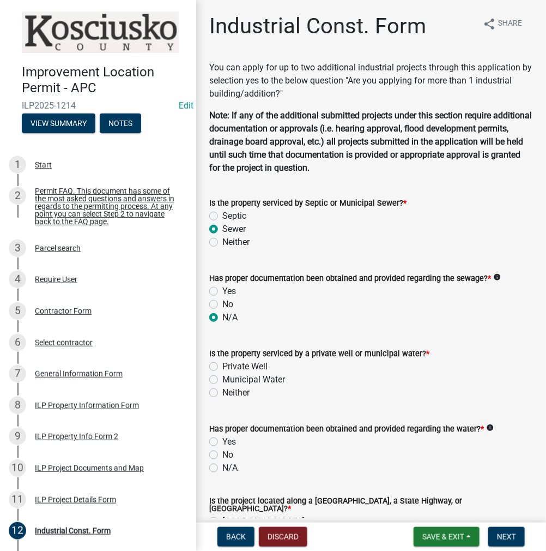
radio input "true"
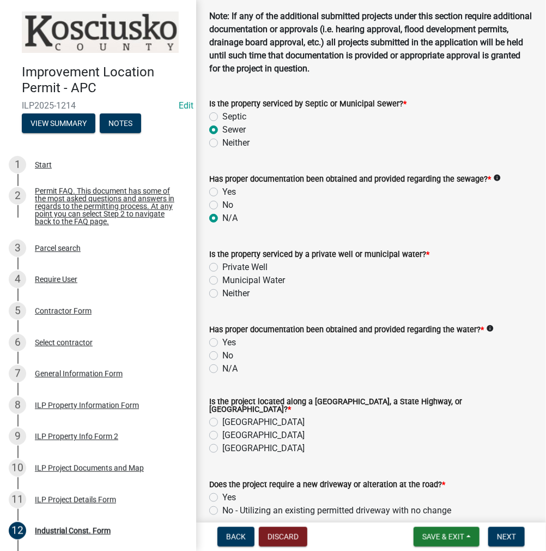
scroll to position [109, 0]
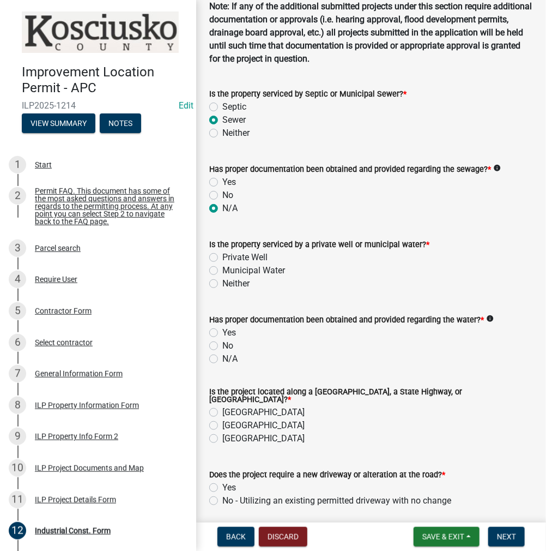
click at [222, 268] on label "Municipal Water" at bounding box center [253, 270] width 63 height 13
click at [222, 268] on input "Municipal Water" at bounding box center [225, 267] width 7 height 7
radio input "true"
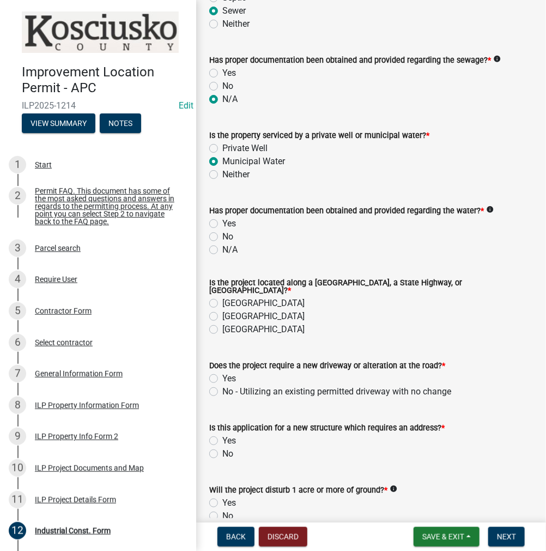
click at [222, 248] on label "N/A" at bounding box center [229, 249] width 15 height 13
click at [222, 248] on input "N/A" at bounding box center [225, 246] width 7 height 7
radio input "true"
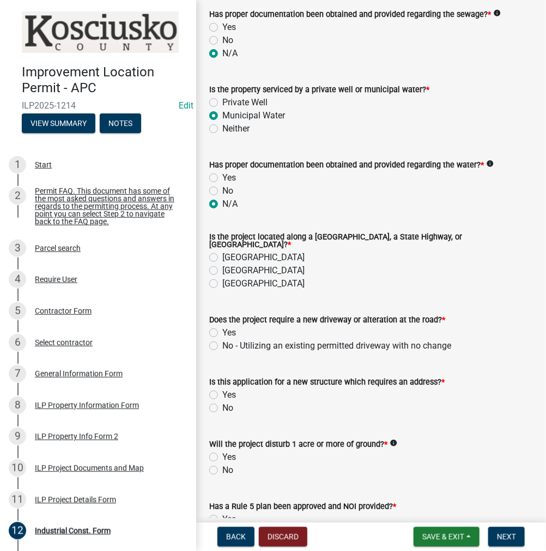
scroll to position [327, 0]
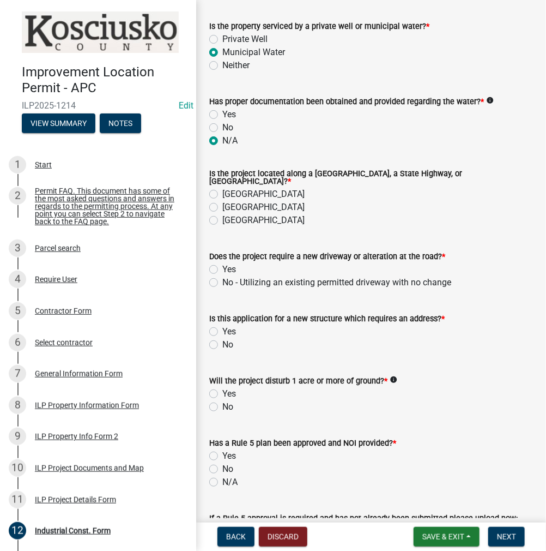
click at [222, 203] on label "[GEOGRAPHIC_DATA]" at bounding box center [263, 207] width 82 height 13
click at [222, 203] on input "[GEOGRAPHIC_DATA]" at bounding box center [225, 204] width 7 height 7
radio input "true"
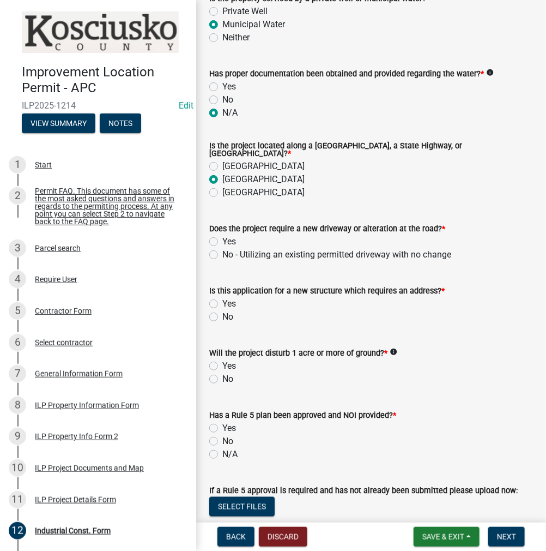
scroll to position [382, 0]
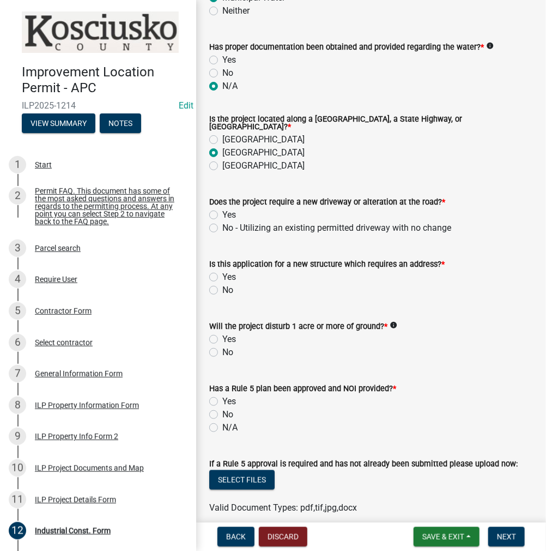
click at [222, 224] on label "No - Utilizing an existing permitted driveway with no change" at bounding box center [336, 227] width 229 height 13
click at [222, 224] on input "No - Utilizing an existing permitted driveway with no change" at bounding box center [225, 224] width 7 height 7
radio input "true"
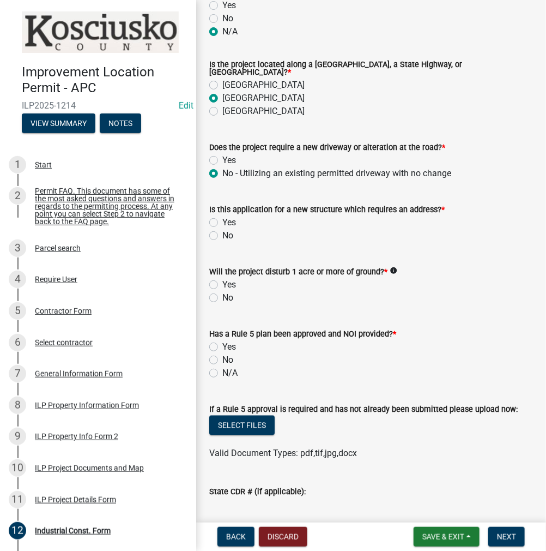
click at [222, 232] on label "No" at bounding box center [227, 235] width 11 height 13
click at [222, 232] on input "No" at bounding box center [225, 232] width 7 height 7
radio input "true"
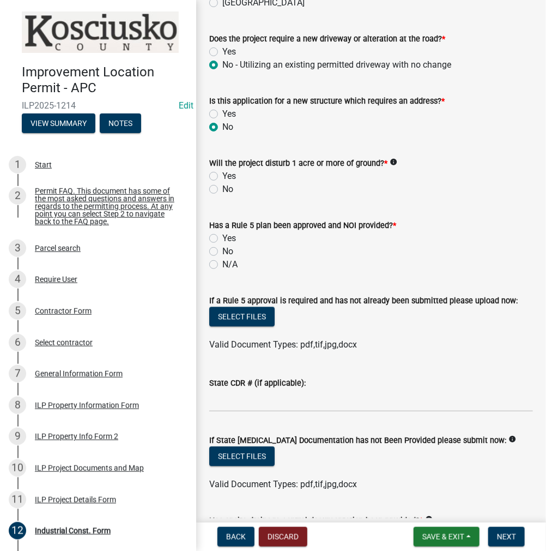
scroll to position [545, 0]
click at [222, 183] on label "No" at bounding box center [227, 188] width 11 height 13
click at [222, 183] on input "No" at bounding box center [225, 185] width 7 height 7
radio input "true"
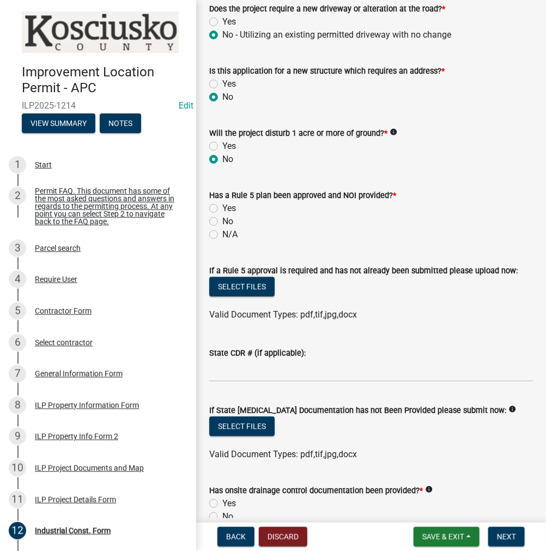
scroll to position [600, 0]
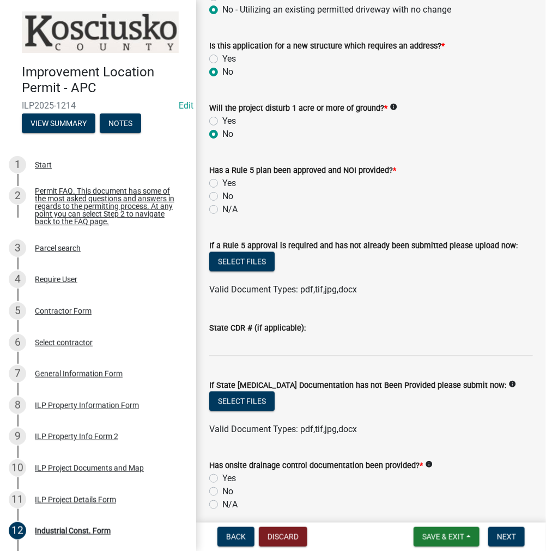
click at [222, 191] on label "No" at bounding box center [227, 196] width 11 height 13
click at [222, 191] on input "No" at bounding box center [225, 193] width 7 height 7
radio input "true"
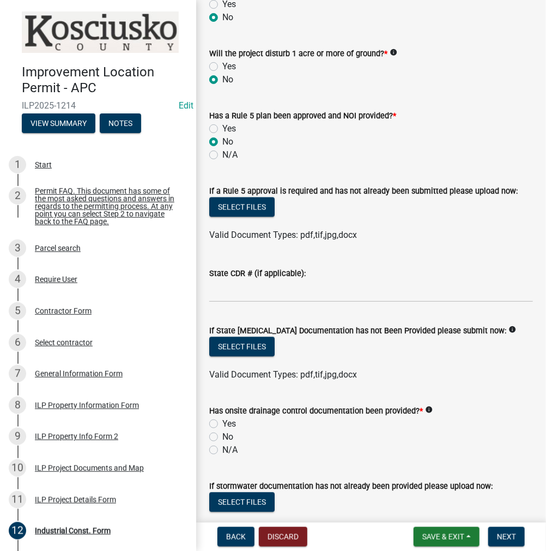
click at [222, 149] on label "N/A" at bounding box center [229, 154] width 15 height 13
click at [222, 149] on input "N/A" at bounding box center [225, 151] width 7 height 7
radio input "true"
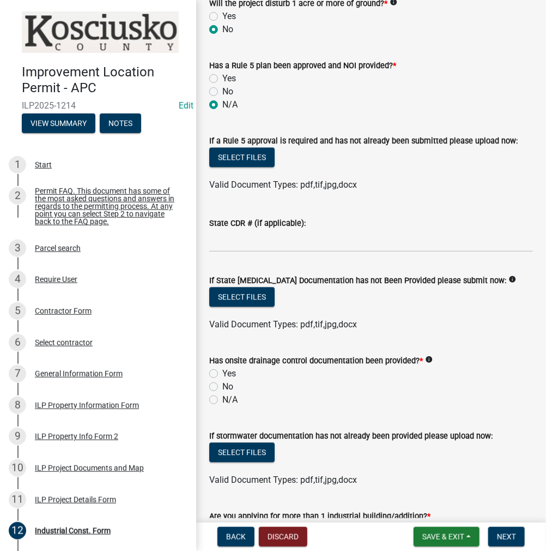
scroll to position [763, 0]
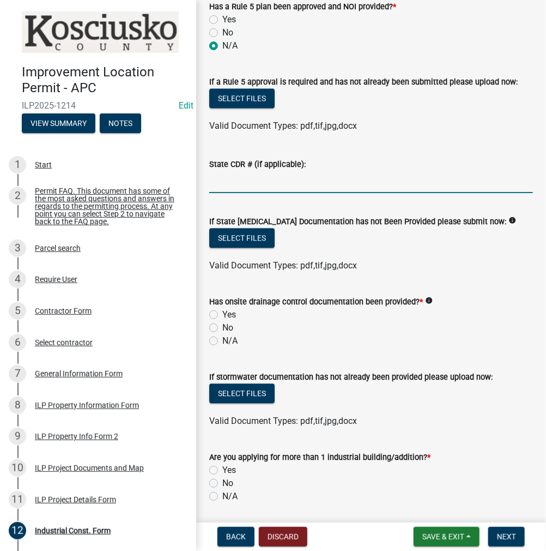
click at [240, 182] on input "State CDR # (if applicable):" at bounding box center [371, 182] width 324 height 22
type input "456328"
click at [259, 239] on button "Select files" at bounding box center [241, 238] width 65 height 20
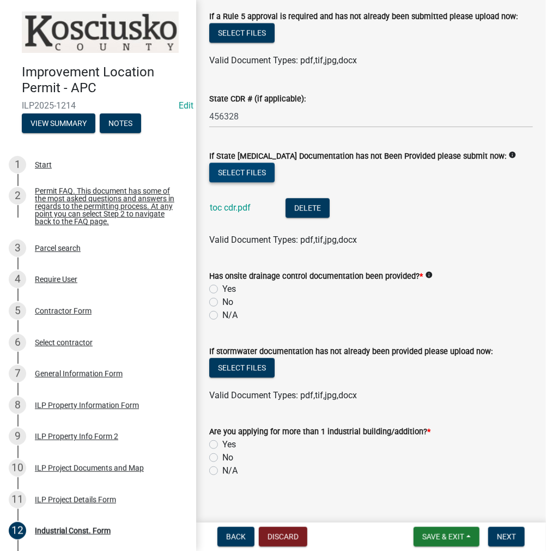
scroll to position [835, 0]
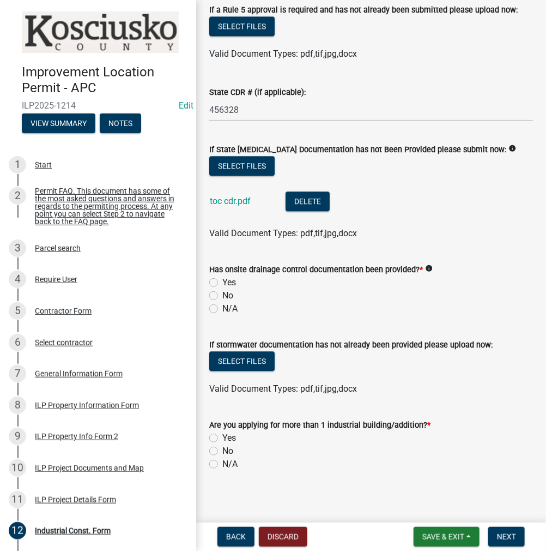
click at [222, 302] on label "N/A" at bounding box center [229, 308] width 15 height 13
click at [222, 302] on input "N/A" at bounding box center [225, 305] width 7 height 7
radio input "true"
click at [222, 445] on label "No" at bounding box center [227, 450] width 11 height 13
click at [222, 445] on input "No" at bounding box center [225, 447] width 7 height 7
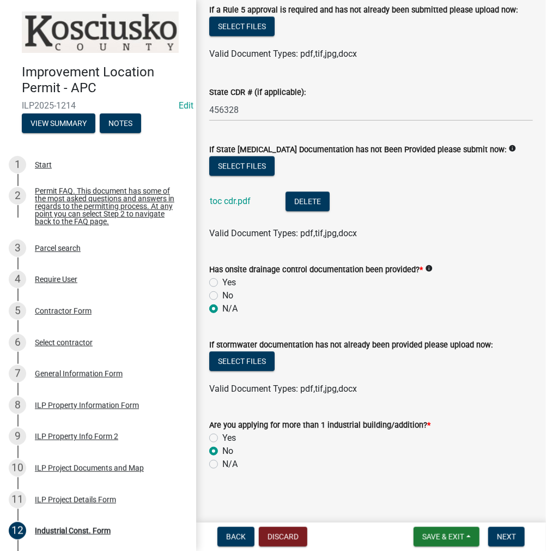
radio input "true"
click at [513, 537] on span "Next" at bounding box center [506, 536] width 19 height 9
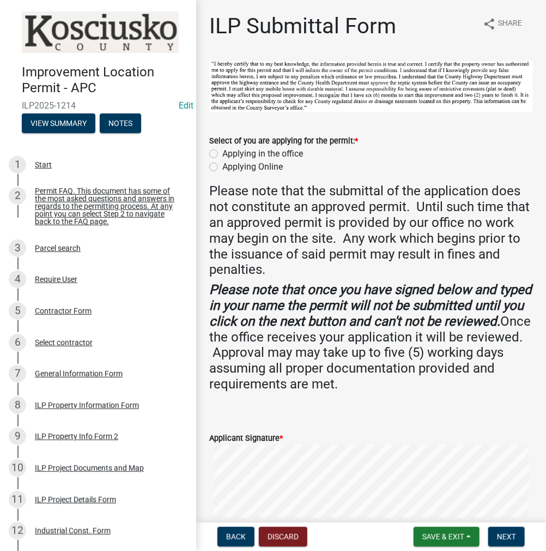
click at [222, 152] on label "Applying in the office" at bounding box center [262, 153] width 81 height 13
click at [222, 152] on input "Applying in the office" at bounding box center [225, 150] width 7 height 7
radio input "true"
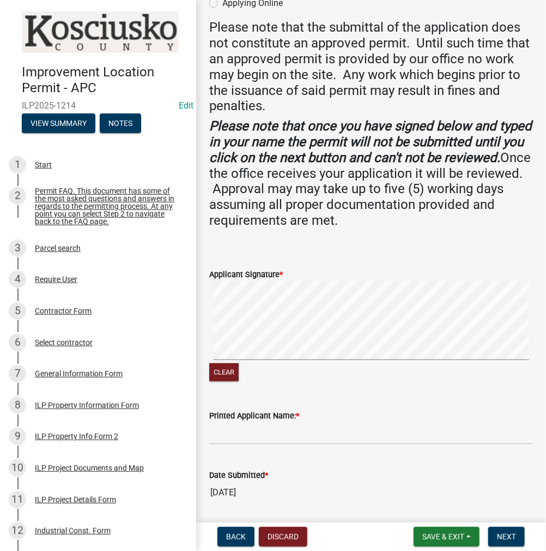
scroll to position [198, 0]
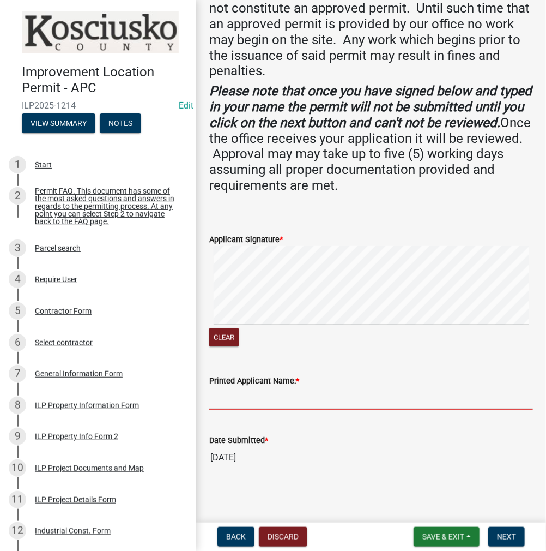
click at [243, 406] on input "Printed Applicant Name: *" at bounding box center [371, 398] width 324 height 22
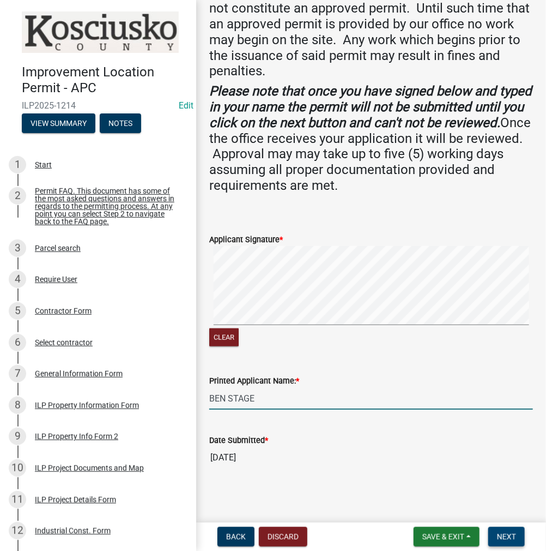
type input "BEN STAGE"
click at [499, 532] on span "Next" at bounding box center [506, 536] width 19 height 9
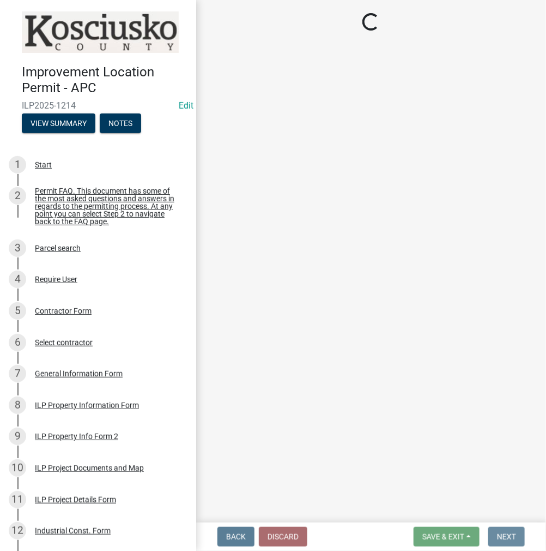
scroll to position [0, 0]
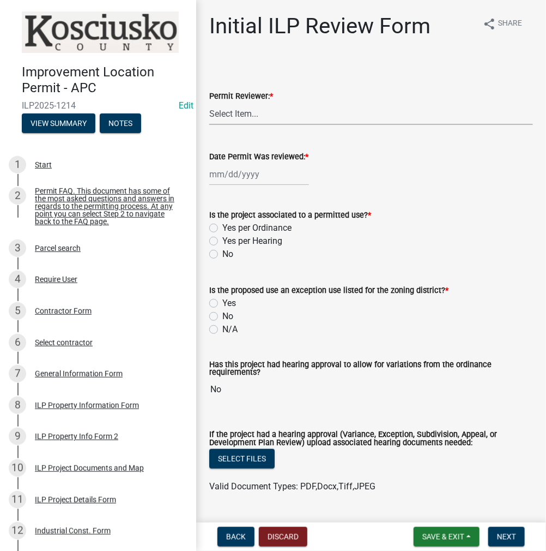
click at [236, 113] on select "Select Item... MMS LT AT CS [PERSON_NAME]" at bounding box center [371, 114] width 324 height 22
click at [209, 103] on select "Select Item... MMS LT AT CS [PERSON_NAME]" at bounding box center [371, 114] width 324 height 22
click at [242, 117] on select "Select Item... MMS LT AT CS [PERSON_NAME]" at bounding box center [371, 114] width 324 height 22
click at [209, 103] on select "Select Item... MMS LT AT CS [PERSON_NAME]" at bounding box center [371, 114] width 324 height 22
select select "c872cdc8-ca01-49f1-a213-e4b05fa58cd2"
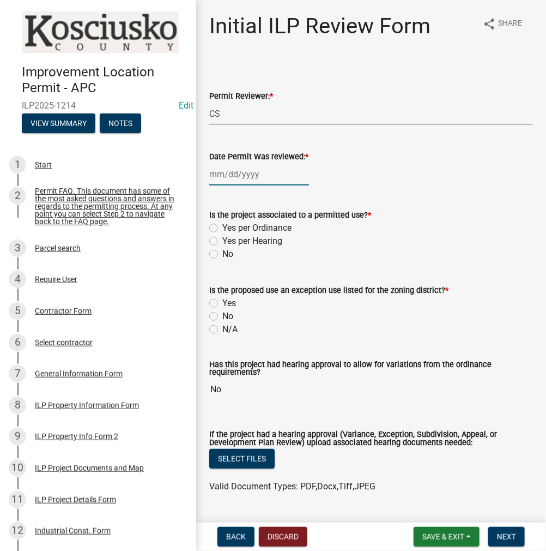
click at [235, 175] on div at bounding box center [259, 174] width 100 height 22
select select "9"
select select "2025"
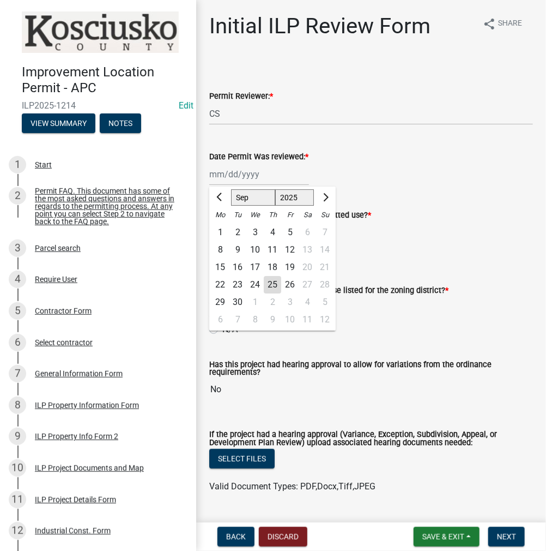
click at [274, 287] on div "25" at bounding box center [272, 284] width 17 height 17
type input "[DATE]"
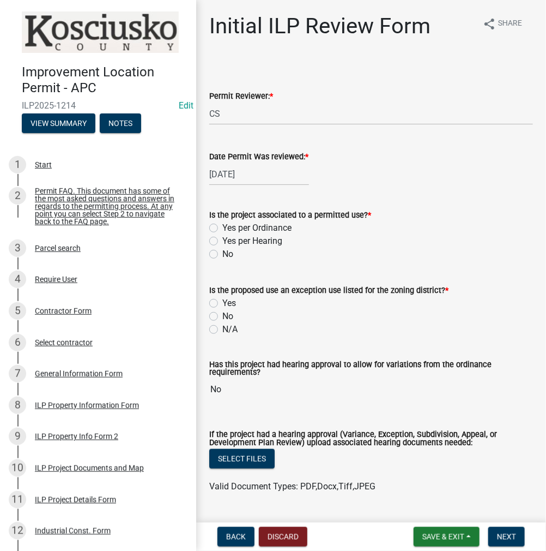
click at [222, 225] on label "Yes per Ordinance" at bounding box center [256, 227] width 69 height 13
click at [222, 225] on input "Yes per Ordinance" at bounding box center [225, 224] width 7 height 7
radio input "true"
click at [222, 315] on label "No" at bounding box center [227, 316] width 11 height 13
click at [222, 315] on input "No" at bounding box center [225, 313] width 7 height 7
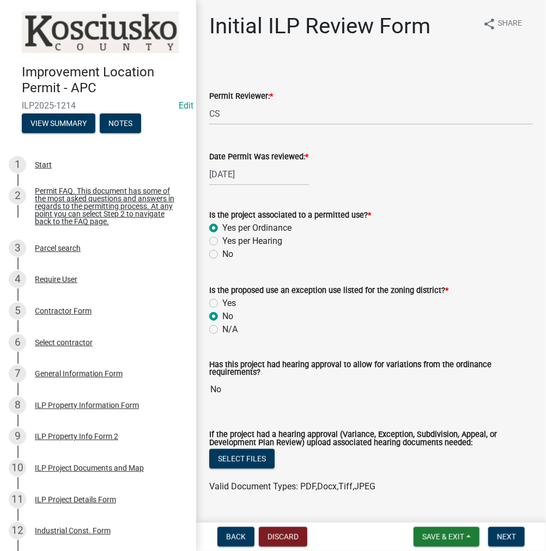
radio input "true"
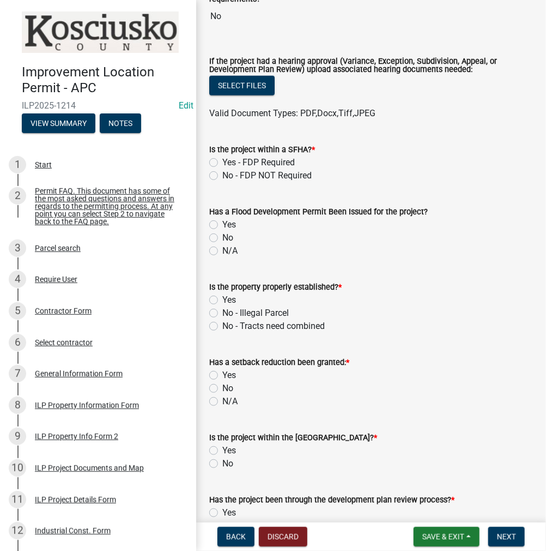
scroll to position [436, 0]
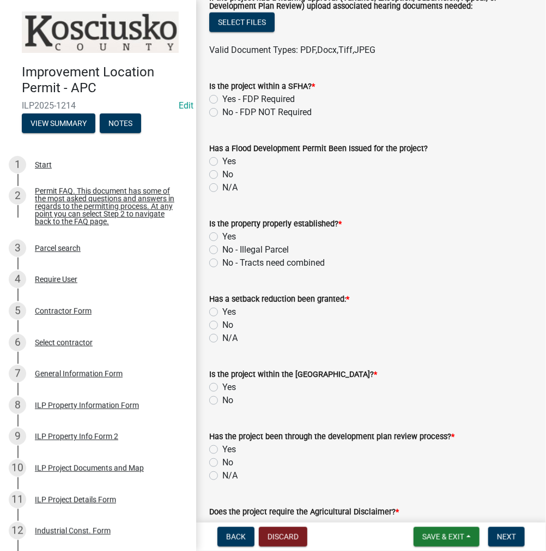
click at [222, 115] on label "No - FDP NOT Required" at bounding box center [266, 112] width 89 height 13
click at [222, 113] on input "No - FDP NOT Required" at bounding box center [225, 109] width 7 height 7
radio input "true"
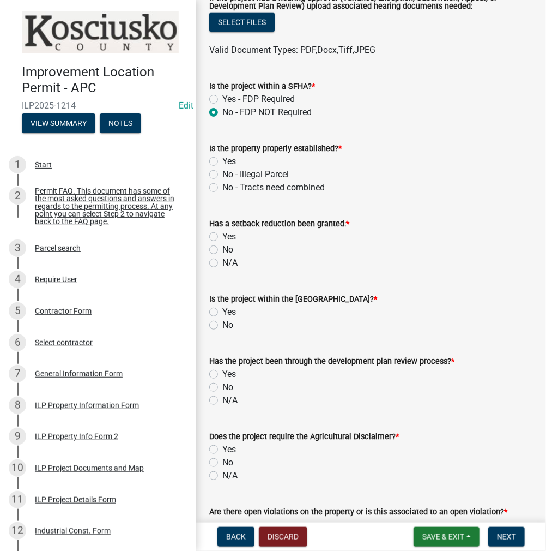
click at [222, 160] on label "Yes" at bounding box center [229, 161] width 14 height 13
click at [222, 160] on input "Yes" at bounding box center [225, 158] width 7 height 7
radio input "true"
click at [222, 249] on label "No" at bounding box center [227, 249] width 11 height 13
click at [222, 249] on input "No" at bounding box center [225, 246] width 7 height 7
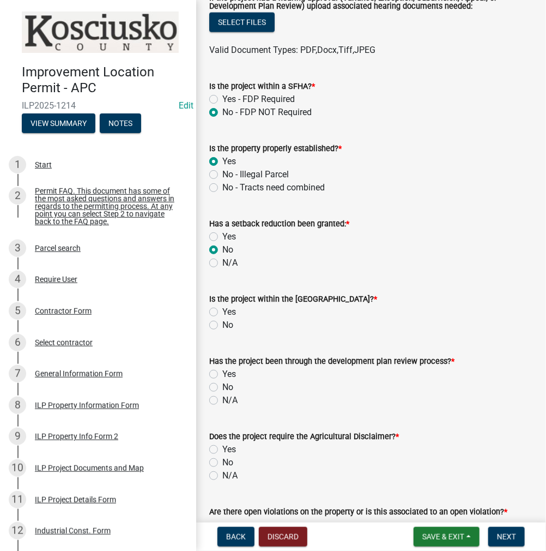
radio input "true"
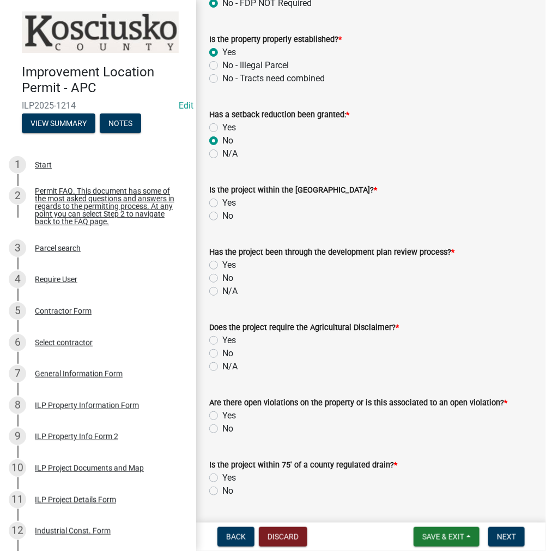
click at [222, 214] on label "No" at bounding box center [227, 215] width 11 height 13
click at [222, 214] on input "No" at bounding box center [225, 212] width 7 height 7
radio input "true"
click at [222, 275] on label "No" at bounding box center [227, 278] width 11 height 13
click at [222, 275] on input "No" at bounding box center [225, 275] width 7 height 7
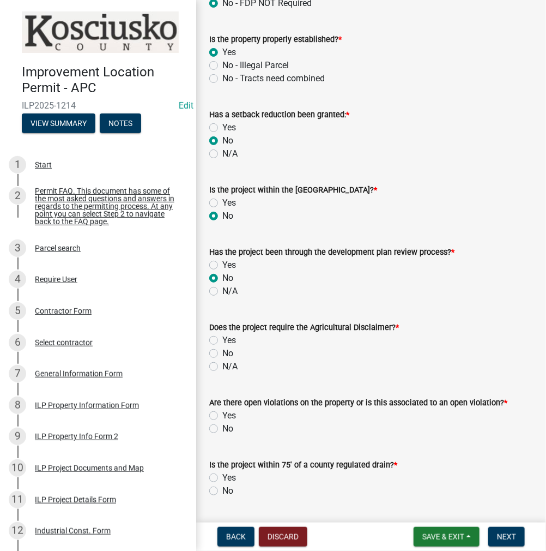
radio input "true"
click at [222, 356] on label "No" at bounding box center [227, 353] width 11 height 13
click at [222, 354] on input "No" at bounding box center [225, 350] width 7 height 7
radio input "true"
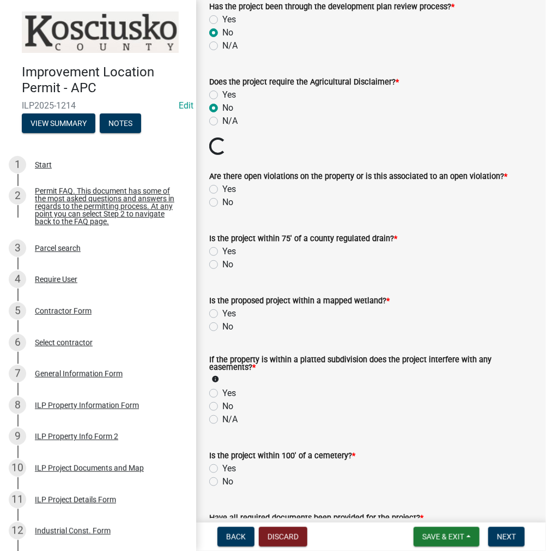
scroll to position [818, 0]
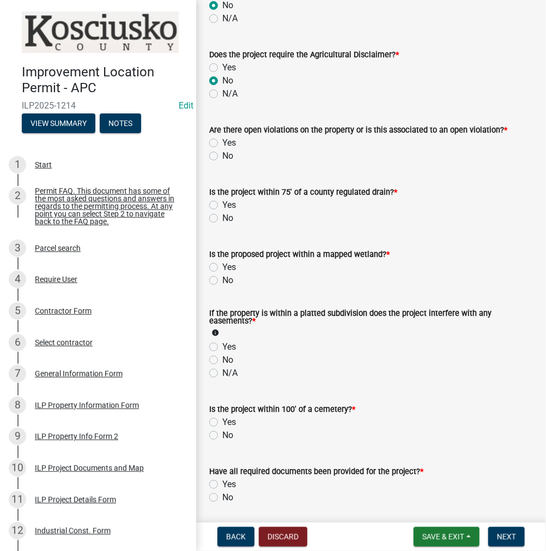
click at [222, 159] on label "No" at bounding box center [227, 155] width 11 height 13
click at [222, 156] on input "No" at bounding box center [225, 152] width 7 height 7
radio input "true"
click at [222, 216] on label "No" at bounding box center [227, 218] width 11 height 13
click at [222, 216] on input "No" at bounding box center [225, 215] width 7 height 7
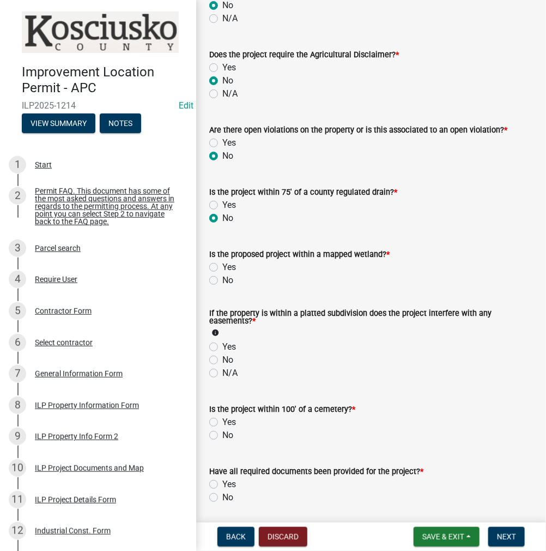
radio input "true"
click at [222, 279] on label "No" at bounding box center [227, 280] width 11 height 13
click at [222, 279] on input "No" at bounding box center [225, 277] width 7 height 7
radio input "true"
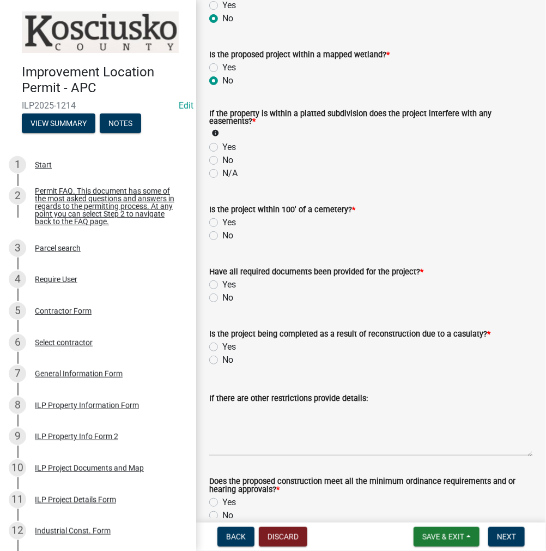
scroll to position [1036, 0]
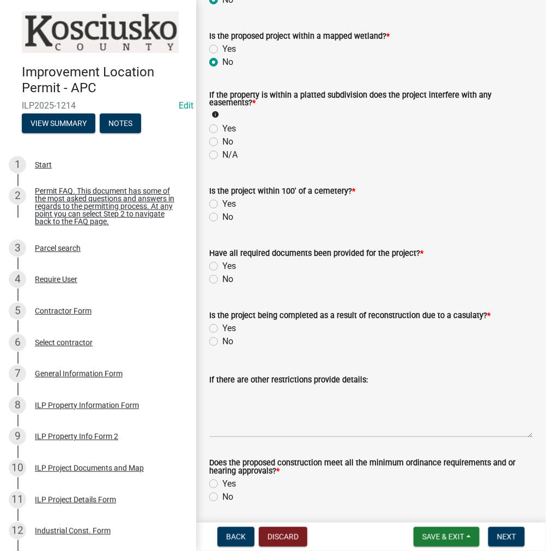
click at [222, 216] on label "No" at bounding box center [227, 216] width 11 height 13
click at [222, 216] on input "No" at bounding box center [225, 213] width 7 height 7
radio input "true"
click at [222, 268] on label "Yes" at bounding box center [229, 266] width 14 height 13
click at [222, 267] on input "Yes" at bounding box center [225, 263] width 7 height 7
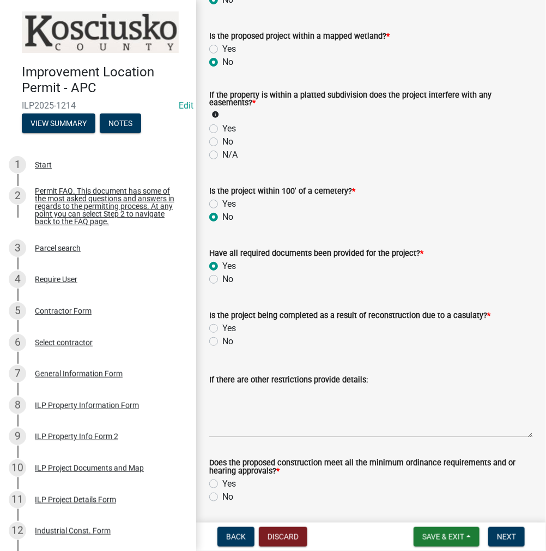
radio input "true"
click at [222, 341] on label "No" at bounding box center [227, 341] width 11 height 13
click at [222, 341] on input "No" at bounding box center [225, 338] width 7 height 7
radio input "true"
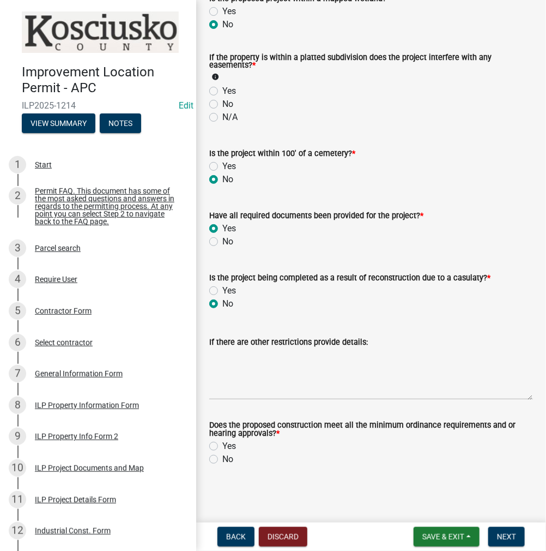
scroll to position [1074, 0]
drag, startPoint x: 214, startPoint y: 445, endPoint x: 232, endPoint y: 459, distance: 22.7
click at [222, 445] on label "Yes" at bounding box center [229, 445] width 14 height 13
click at [222, 445] on input "Yes" at bounding box center [225, 442] width 7 height 7
radio input "true"
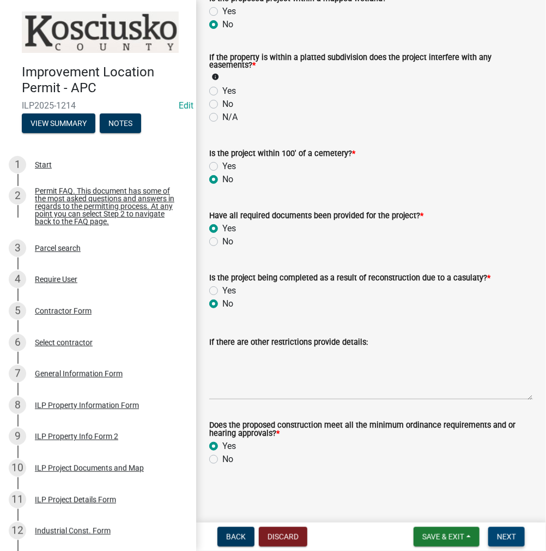
click at [504, 532] on span "Next" at bounding box center [506, 536] width 19 height 9
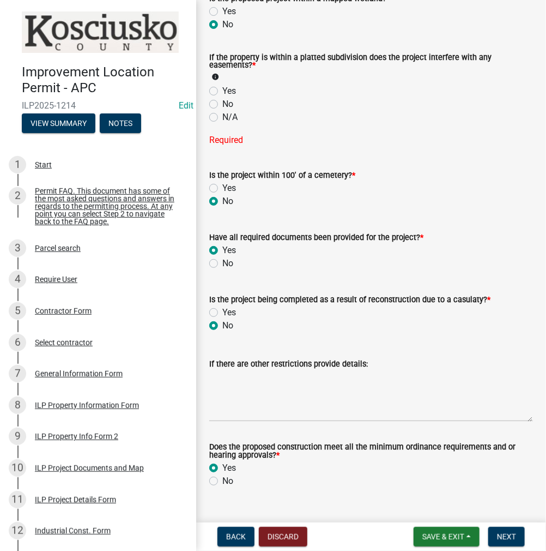
click at [222, 104] on label "No" at bounding box center [227, 104] width 11 height 13
click at [222, 104] on input "No" at bounding box center [225, 101] width 7 height 7
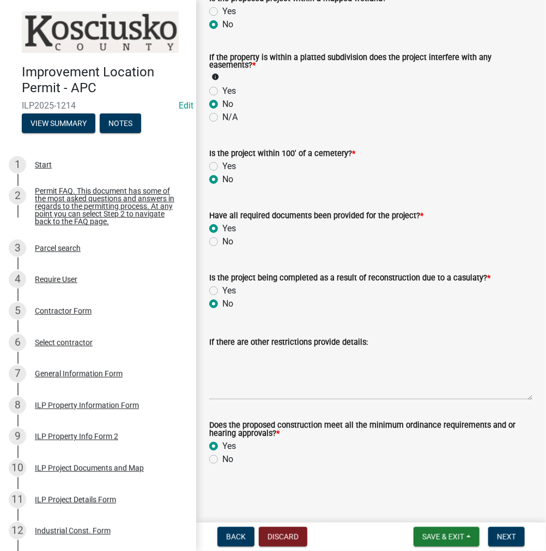
radio input "true"
click at [503, 539] on span "Next" at bounding box center [506, 536] width 19 height 9
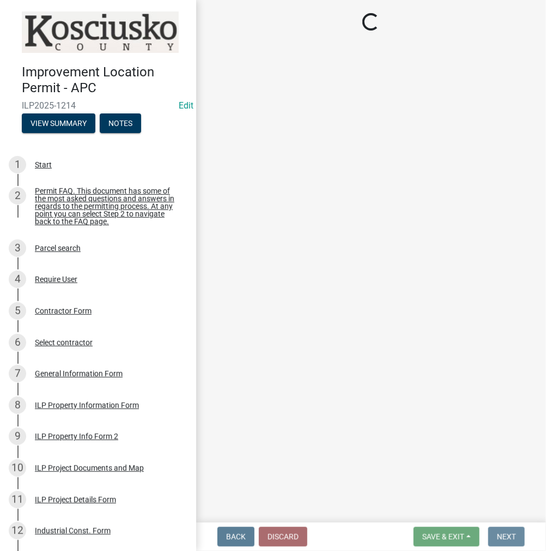
scroll to position [0, 0]
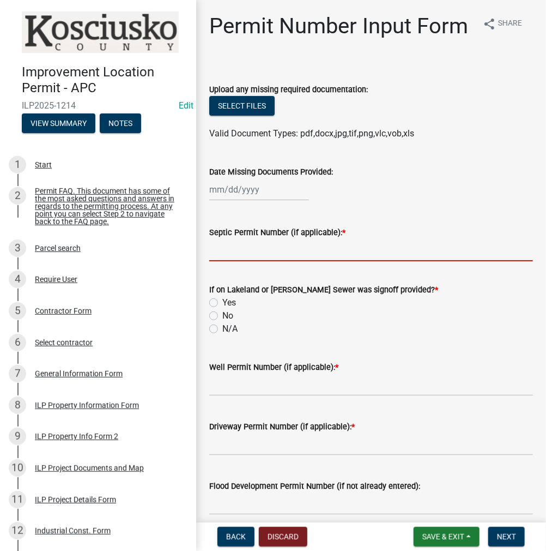
click at [222, 261] on input "Septic Permit Number (if applicable): *" at bounding box center [371, 250] width 324 height 22
type input "TOWN OF [GEOGRAPHIC_DATA]"
click at [213, 335] on div "N/A" at bounding box center [371, 328] width 324 height 13
click at [222, 335] on label "N/A" at bounding box center [229, 328] width 15 height 13
click at [222, 329] on input "N/A" at bounding box center [225, 325] width 7 height 7
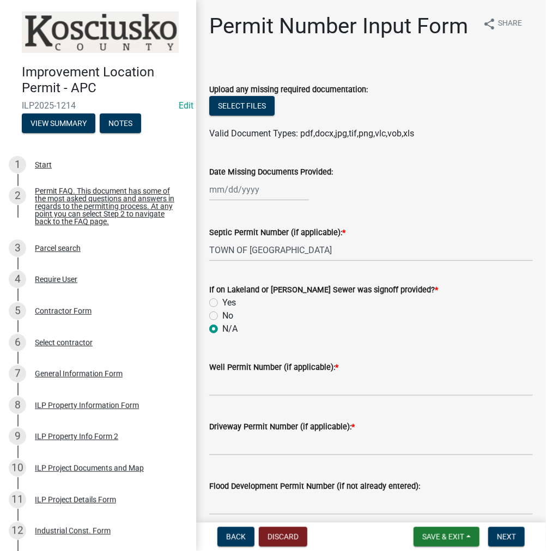
radio input "true"
click at [231, 396] on input "Well Permit Number (if applicable): *" at bounding box center [371, 384] width 324 height 22
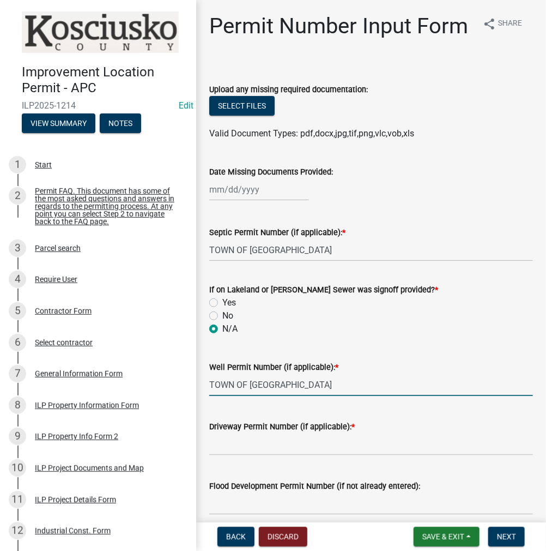
type input "TOWN OF [GEOGRAPHIC_DATA]"
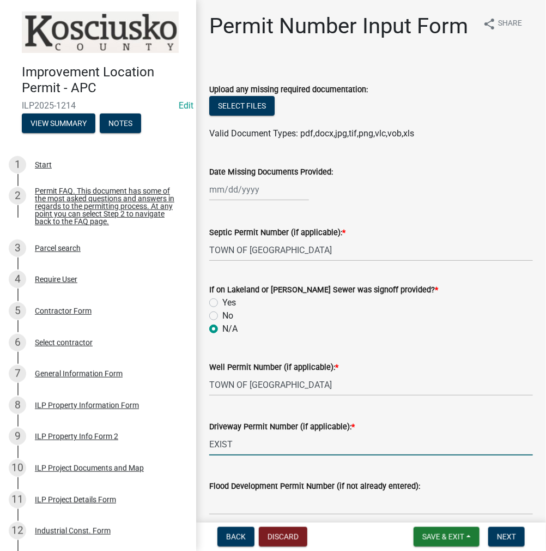
scroll to position [218, 0]
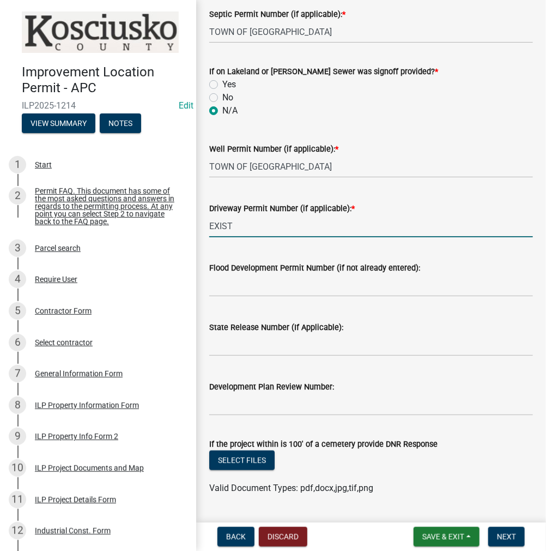
type input "EXIST"
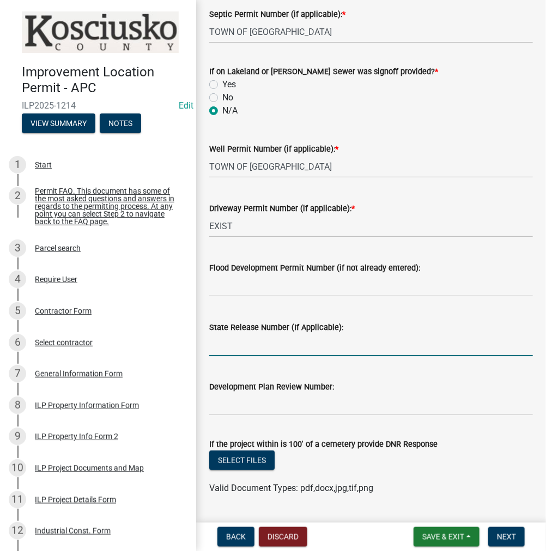
click at [233, 356] on input "State Release Number (If Applicable):" at bounding box center [371, 345] width 324 height 22
type input "456328"
click at [499, 539] on span "Next" at bounding box center [506, 536] width 19 height 9
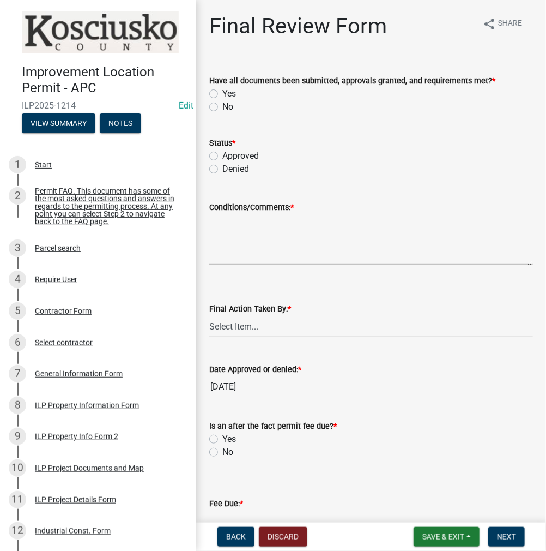
click at [222, 92] on label "Yes" at bounding box center [229, 93] width 14 height 13
click at [222, 92] on input "Yes" at bounding box center [225, 90] width 7 height 7
radio input "true"
click at [216, 152] on div "Status * Approved Denied" at bounding box center [371, 155] width 324 height 39
click at [222, 158] on label "Approved" at bounding box center [240, 155] width 37 height 13
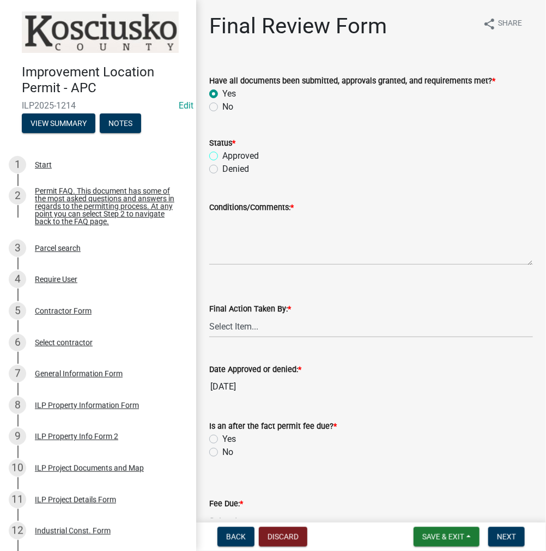
click at [222, 156] on input "Approved" at bounding box center [225, 152] width 7 height 7
radio input "true"
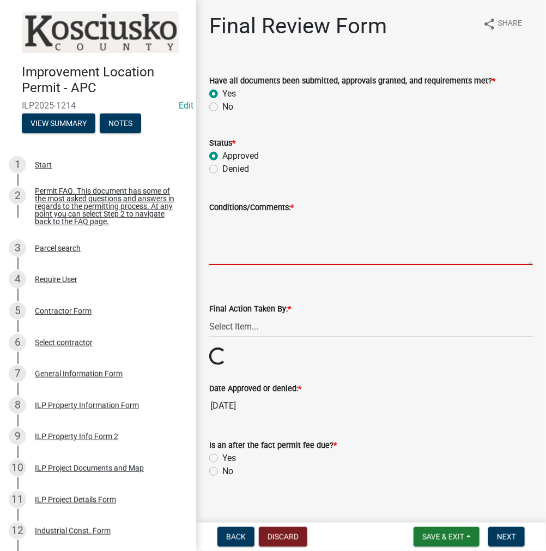
click at [237, 233] on textarea "Conditions/Comments: *" at bounding box center [371, 239] width 324 height 51
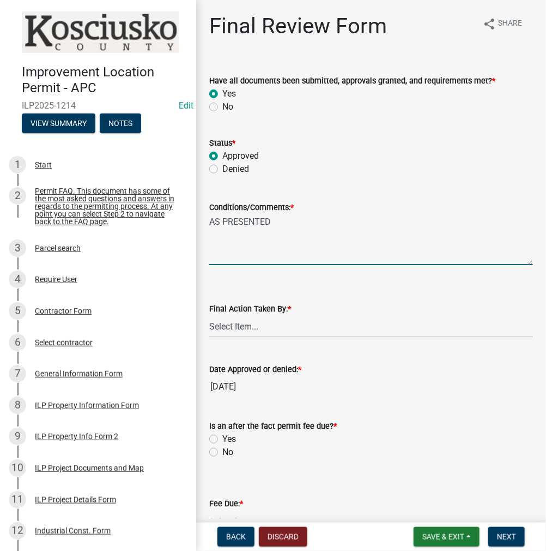
type textarea "AS PRESENTED"
click at [222, 330] on select "Select Item... MMS LT AT CS [PERSON_NAME]" at bounding box center [371, 326] width 324 height 22
click at [209, 315] on select "Select Item... MMS LT AT CS [PERSON_NAME]" at bounding box center [371, 326] width 324 height 22
select select "c872cdc8-ca01-49f1-a213-e4b05fa58cd2"
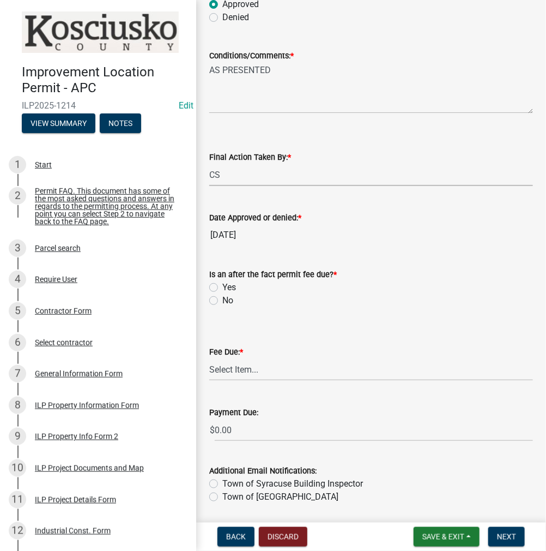
scroll to position [164, 0]
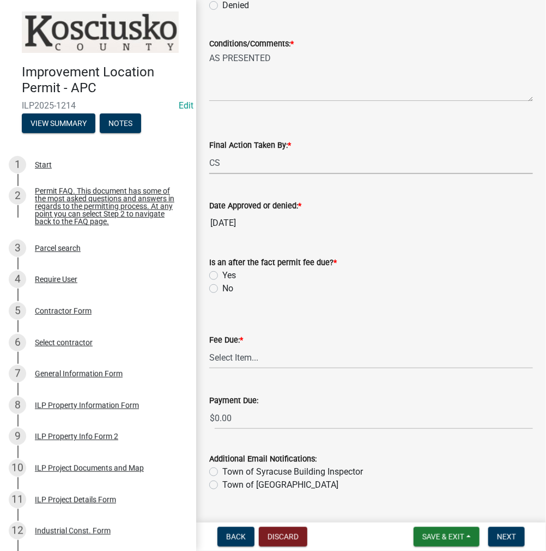
click at [213, 282] on div "No" at bounding box center [371, 288] width 324 height 13
click at [222, 288] on label "No" at bounding box center [227, 288] width 11 height 13
click at [222, 288] on input "No" at bounding box center [225, 285] width 7 height 7
radio input "true"
click at [249, 355] on select "Select Item... N/A $10.00 $25.00 $125.00 $250 $500 $500 + $10.00 for every 10 s…" at bounding box center [371, 357] width 324 height 22
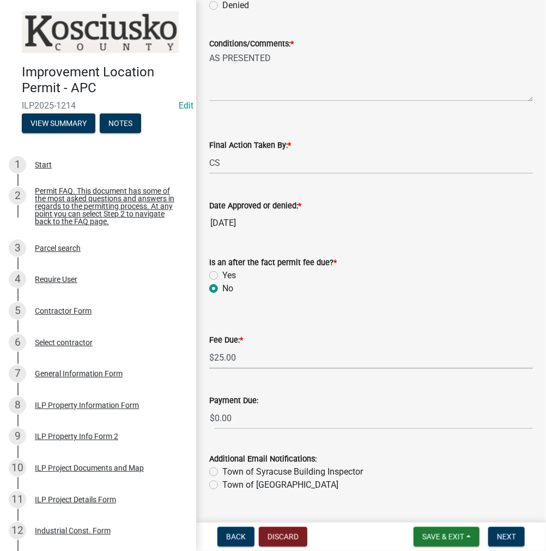
click at [209, 363] on select "Select Item... N/A $10.00 $25.00 $125.00 $250 $500 $500 + $10.00 for every 10 s…" at bounding box center [371, 357] width 324 height 22
select select "71256567-8c52-414d-b434-ae6b266e1a0e"
click at [521, 538] on button "Next" at bounding box center [507, 537] width 37 height 20
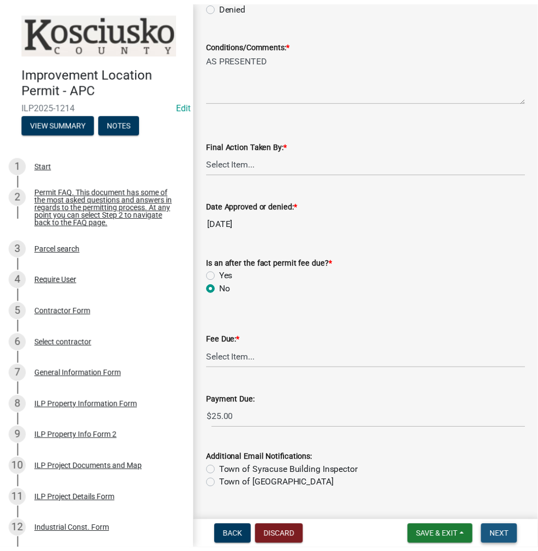
scroll to position [0, 0]
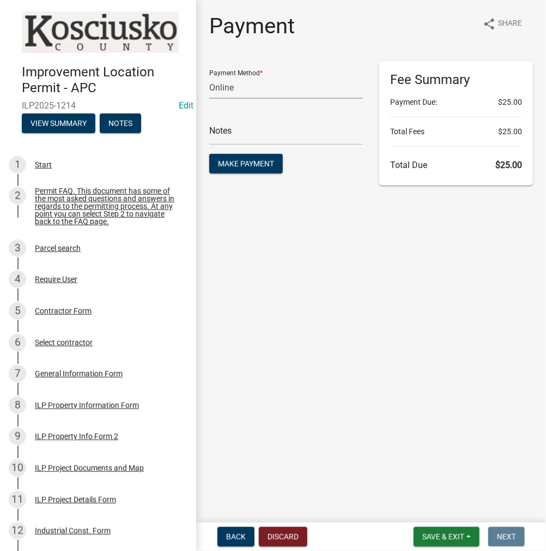
click at [258, 87] on select "Credit Card POS Check Cash Online" at bounding box center [286, 87] width 154 height 22
select select "1: 0"
click at [209, 76] on select "Credit Card POS Check Cash Online" at bounding box center [286, 87] width 154 height 22
click at [231, 131] on input "text" at bounding box center [286, 134] width 154 height 22
type input "5219"
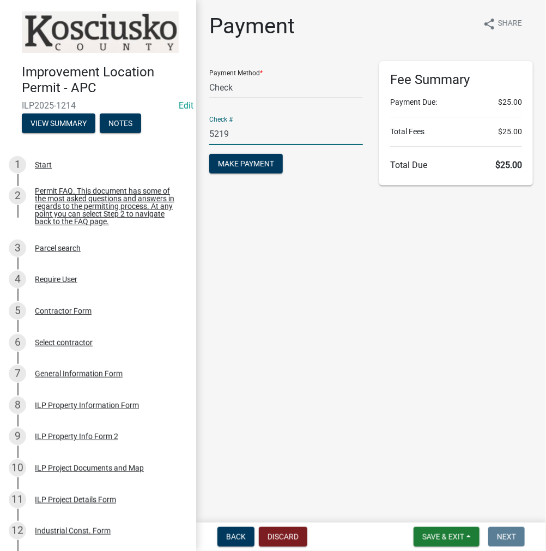
click at [209, 154] on button "Make Payment" at bounding box center [246, 164] width 74 height 20
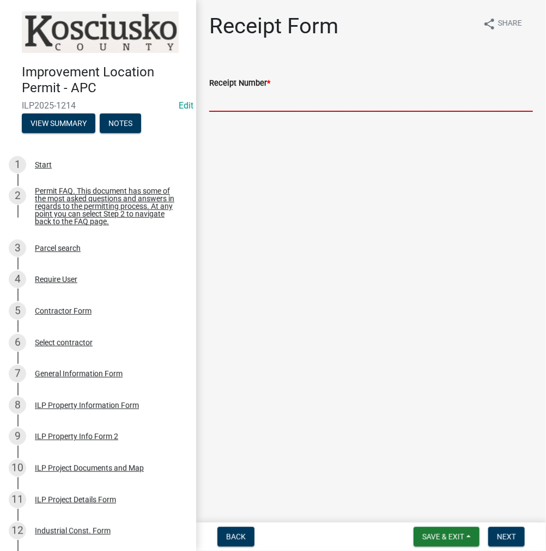
click at [294, 94] on input "Receipt Number *" at bounding box center [371, 100] width 324 height 22
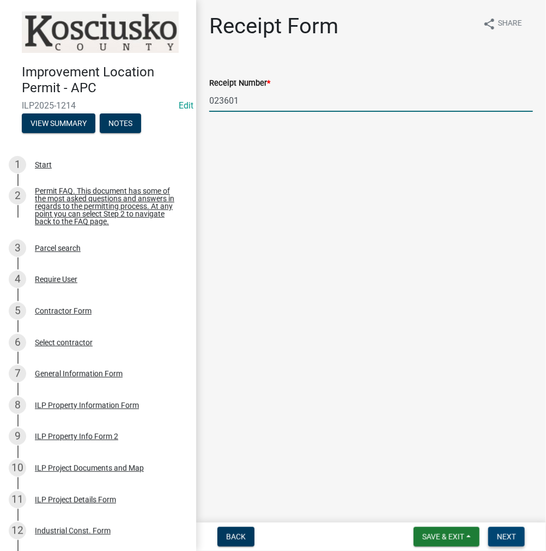
type input "023601"
click at [508, 538] on span "Next" at bounding box center [506, 536] width 19 height 9
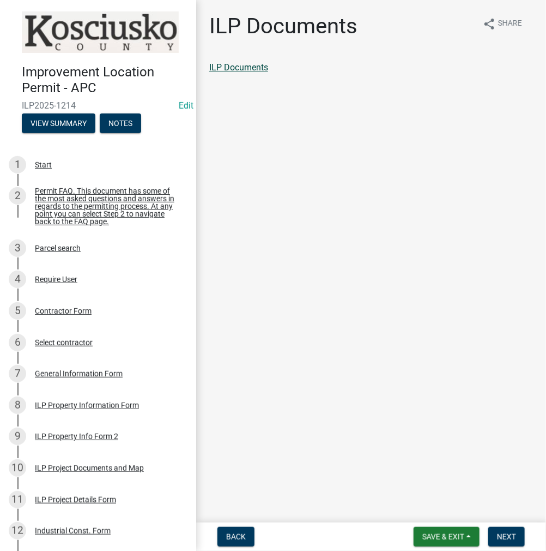
click at [260, 64] on link "ILP Documents" at bounding box center [238, 67] width 59 height 10
click at [501, 538] on span "Next" at bounding box center [506, 536] width 19 height 9
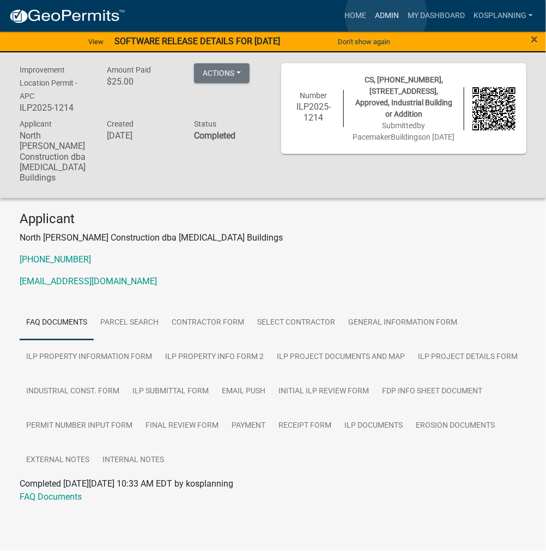
click at [387, 15] on link "Admin" at bounding box center [387, 15] width 33 height 21
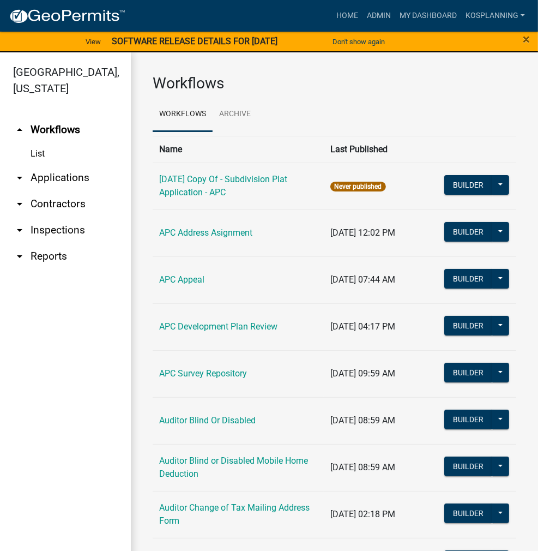
click at [56, 180] on link "arrow_drop_down Applications" at bounding box center [65, 178] width 131 height 26
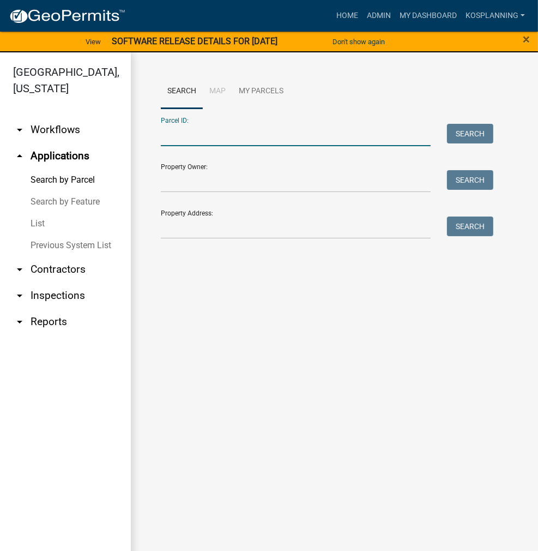
click at [166, 134] on input "Parcel ID:" at bounding box center [296, 135] width 270 height 22
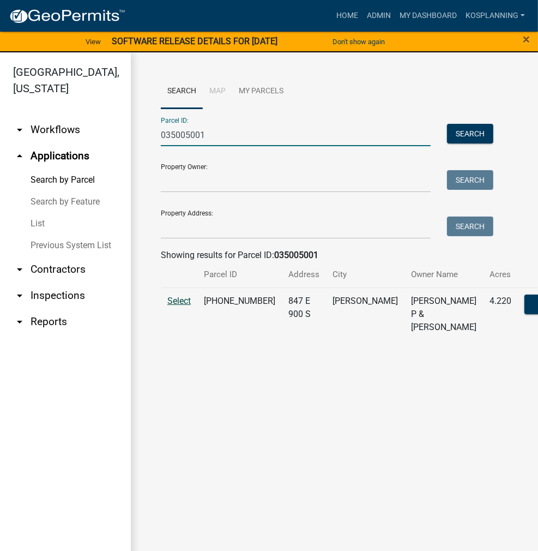
type input "035005001"
click at [175, 306] on span "Select" at bounding box center [178, 301] width 23 height 10
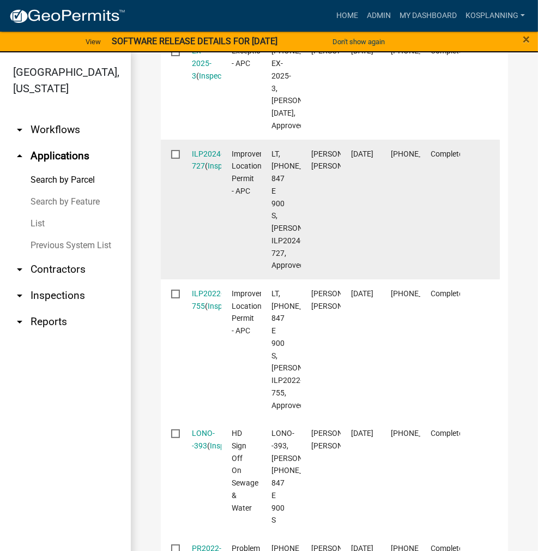
scroll to position [600, 0]
